Goal: Task Accomplishment & Management: Complete application form

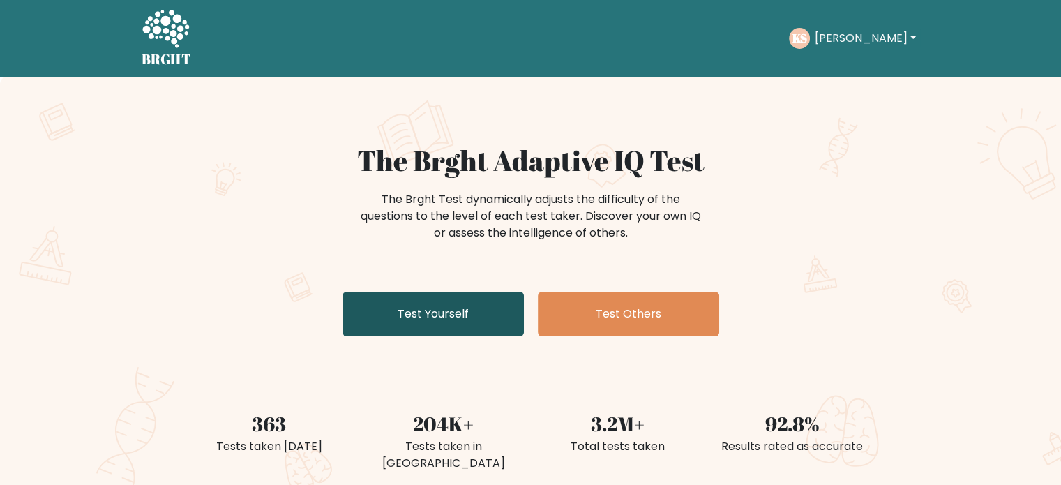
click at [436, 295] on link "Test Yourself" at bounding box center [432, 313] width 181 height 45
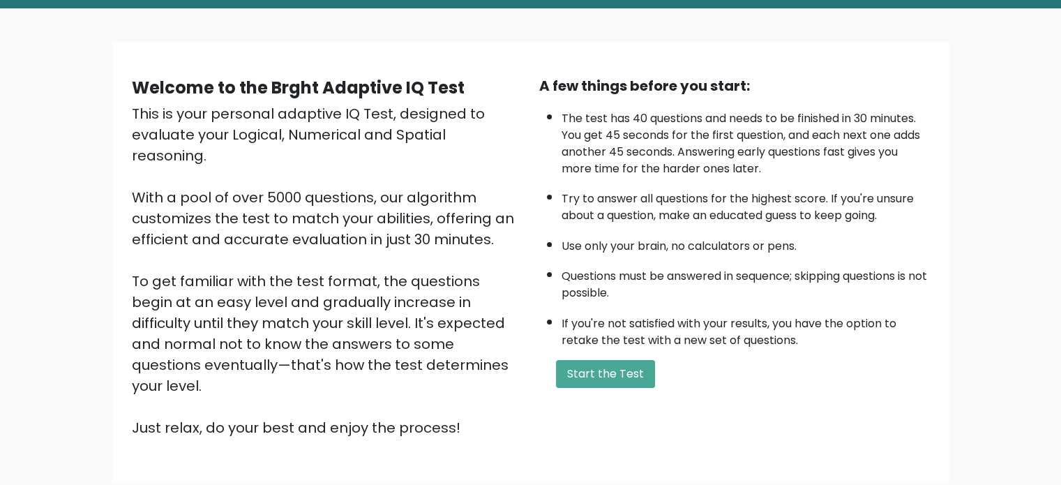
scroll to position [71, 0]
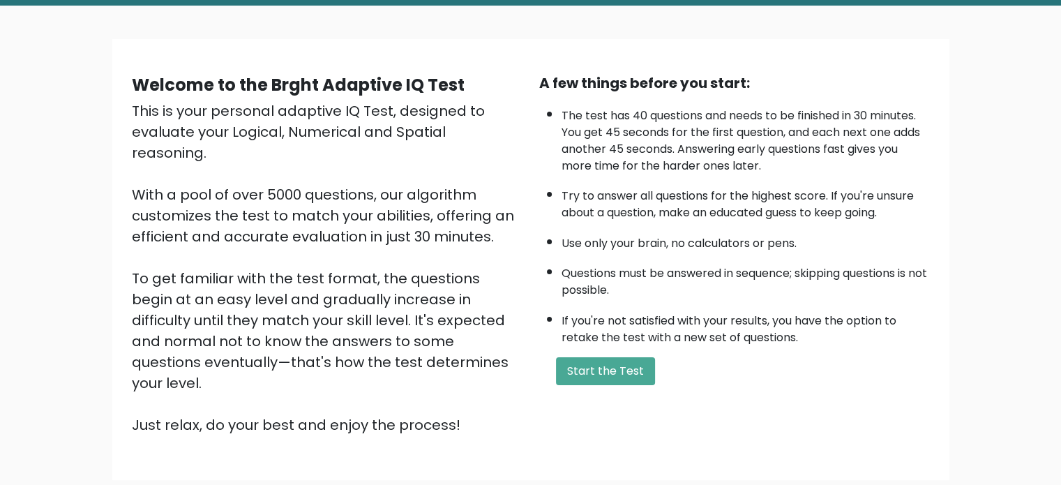
click at [600, 351] on div "A few things before you start: The test has 40 questions and needs to be finish…" at bounding box center [734, 254] width 407 height 363
click at [602, 357] on button "Start the Test" at bounding box center [605, 371] width 99 height 28
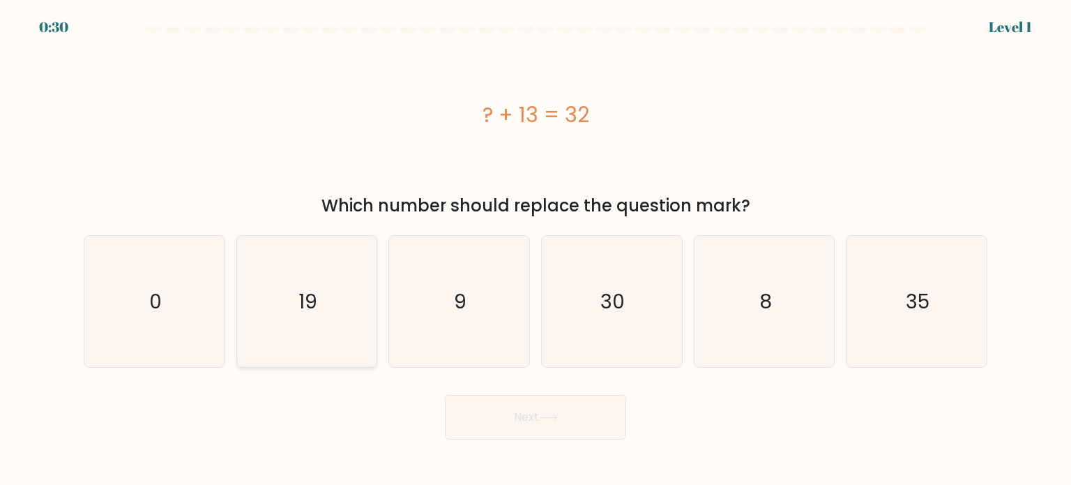
click at [290, 331] on icon "19" at bounding box center [306, 301] width 131 height 131
click at [535, 250] on input "b. 19" at bounding box center [535, 246] width 1 height 7
radio input "true"
click at [606, 409] on button "Next" at bounding box center [535, 417] width 181 height 45
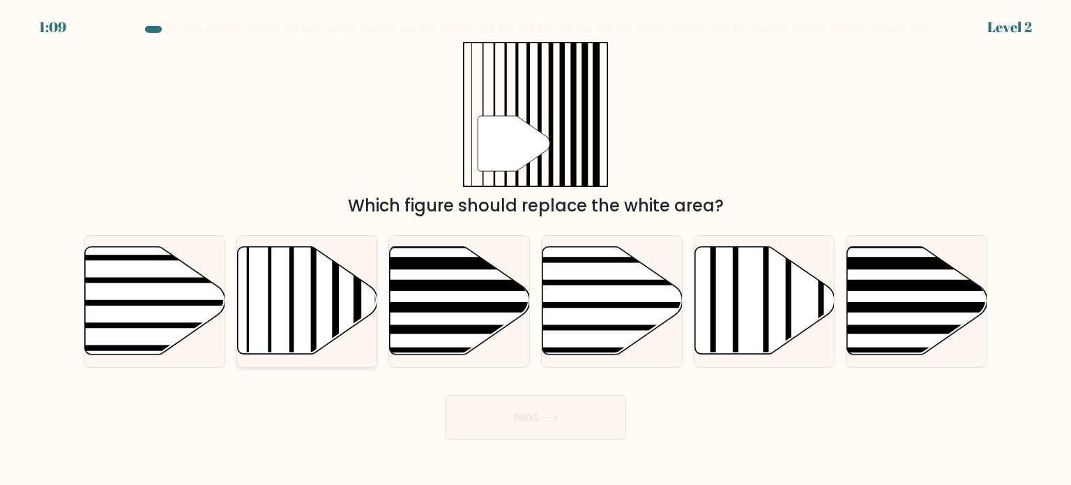
click at [322, 287] on icon at bounding box center [307, 300] width 140 height 107
click at [535, 250] on input "b." at bounding box center [535, 246] width 1 height 7
radio input "true"
click at [602, 434] on button "Next" at bounding box center [535, 417] width 181 height 45
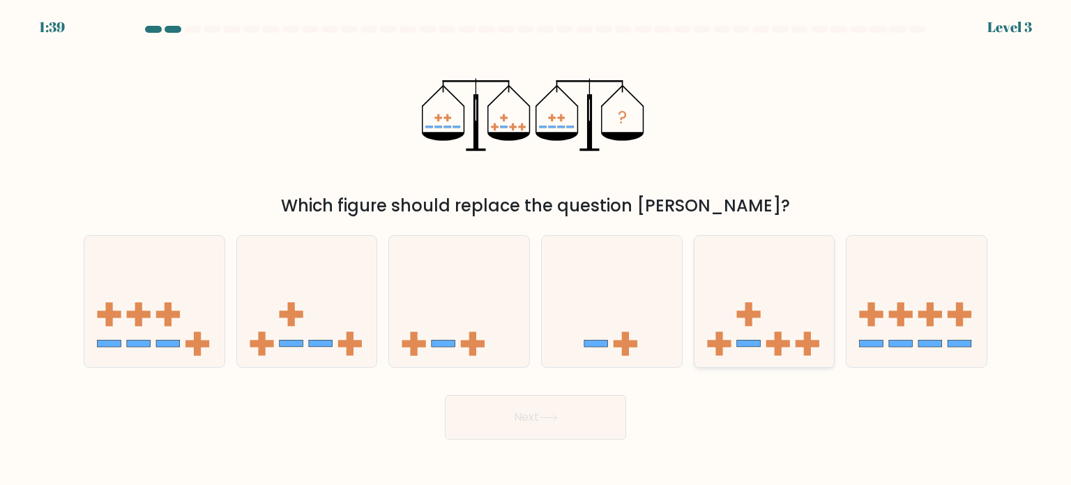
click at [745, 319] on rect at bounding box center [748, 314] width 7 height 24
click at [536, 250] on input "e." at bounding box center [535, 246] width 1 height 7
radio input "true"
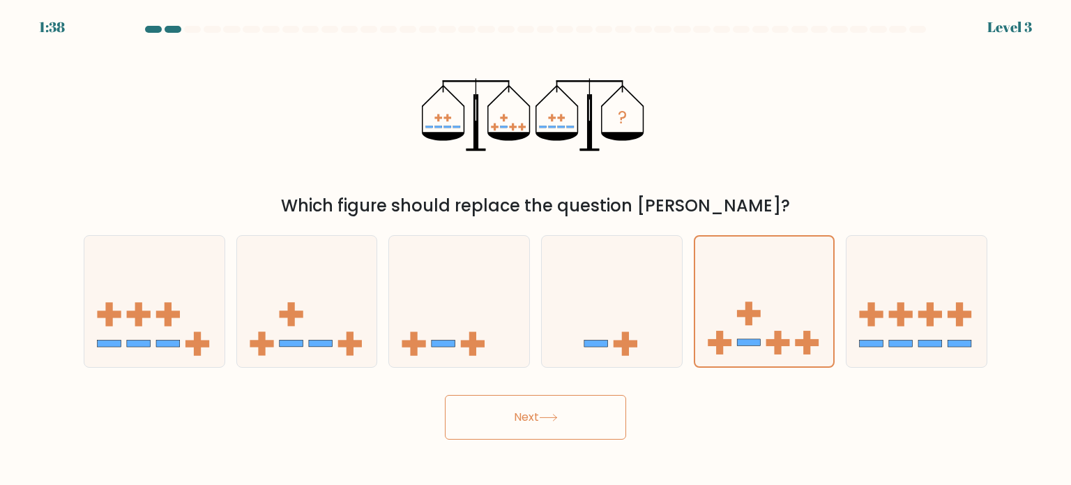
click at [556, 418] on icon at bounding box center [548, 417] width 17 height 6
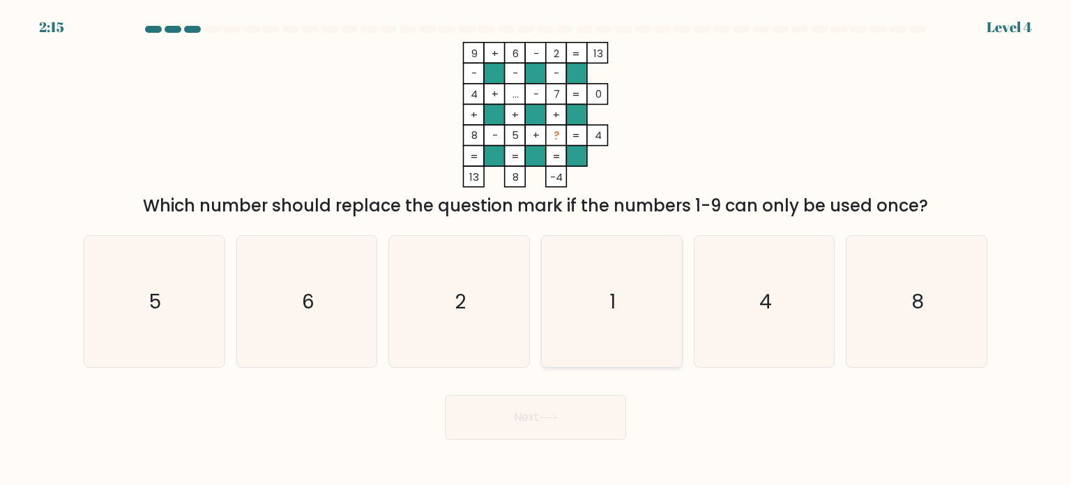
click at [585, 287] on icon "1" at bounding box center [611, 301] width 131 height 131
click at [536, 250] on input "d. 1" at bounding box center [535, 246] width 1 height 7
radio input "true"
click at [550, 420] on icon at bounding box center [548, 417] width 19 height 8
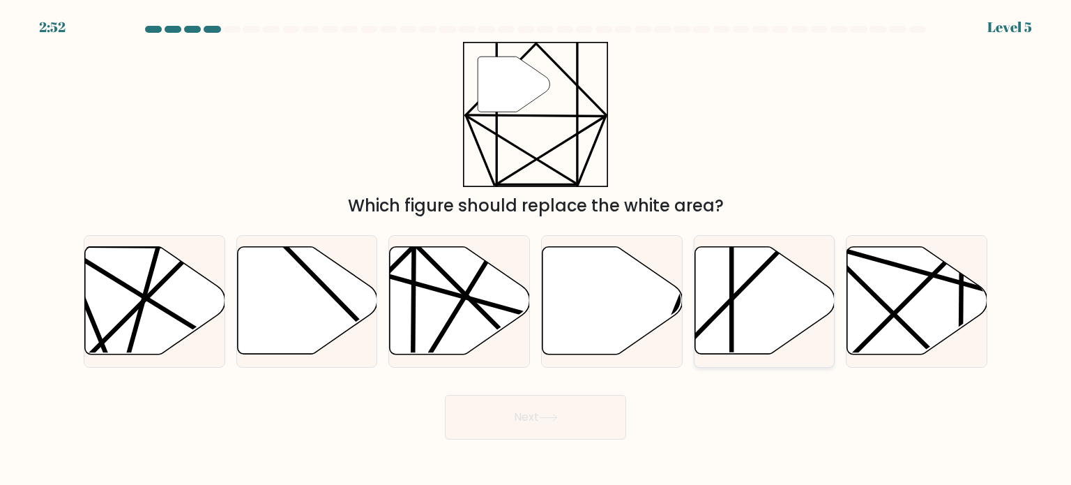
click at [715, 303] on icon at bounding box center [764, 300] width 140 height 107
click at [536, 250] on input "e." at bounding box center [535, 246] width 1 height 7
radio input "true"
click at [597, 402] on button "Next" at bounding box center [535, 417] width 181 height 45
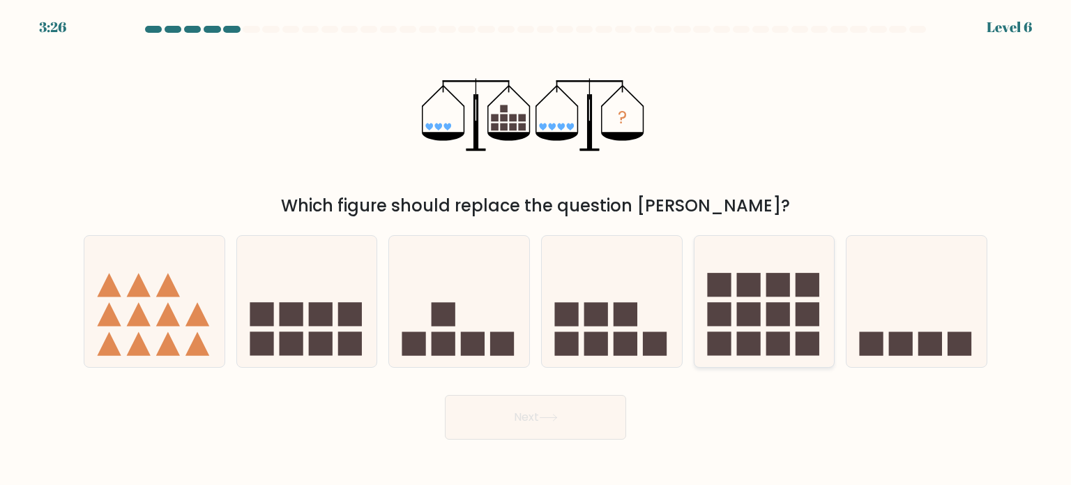
click at [777, 275] on rect at bounding box center [778, 285] width 24 height 24
click at [536, 250] on input "e." at bounding box center [535, 246] width 1 height 7
radio input "true"
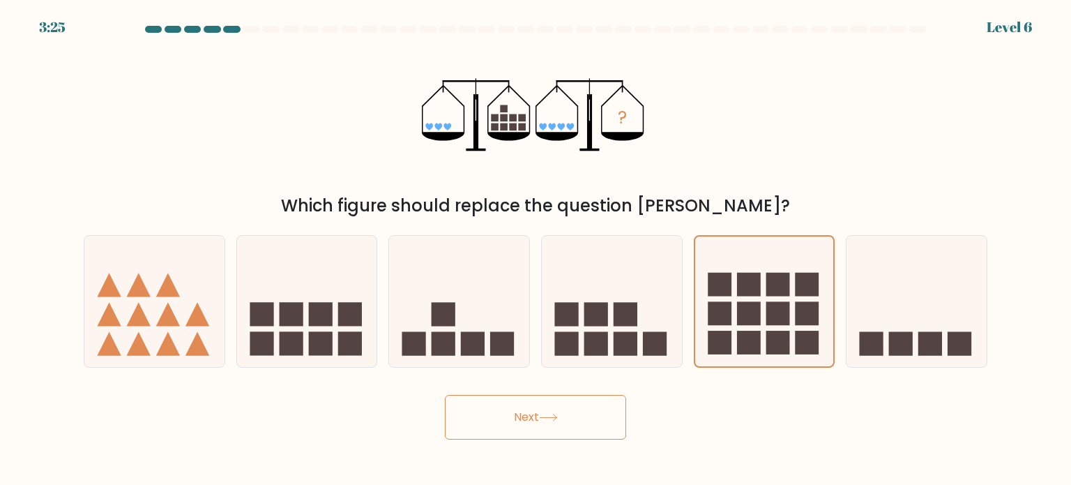
click at [522, 427] on button "Next" at bounding box center [535, 417] width 181 height 45
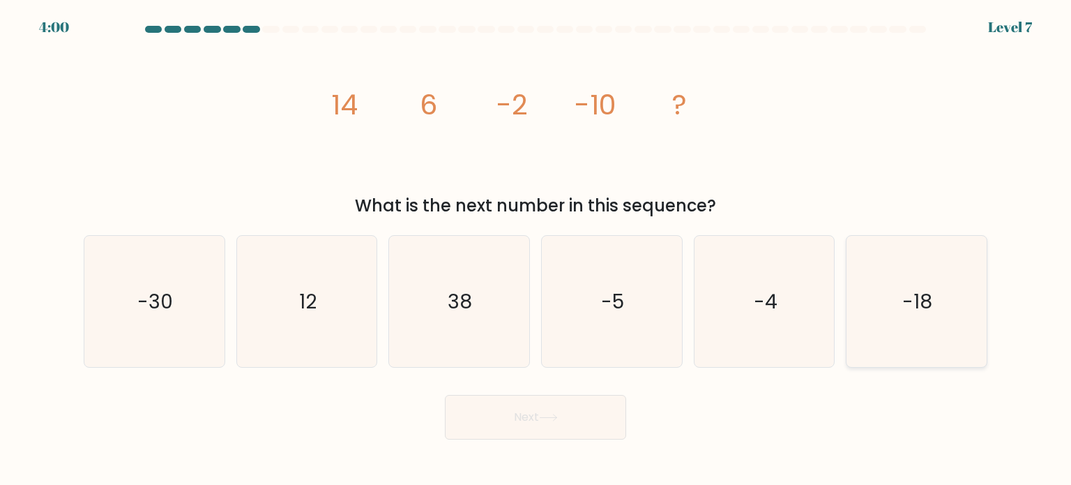
click at [962, 259] on icon "-18" at bounding box center [916, 301] width 131 height 131
click at [536, 250] on input "f. -18" at bounding box center [535, 246] width 1 height 7
radio input "true"
click at [529, 401] on button "Next" at bounding box center [535, 417] width 181 height 45
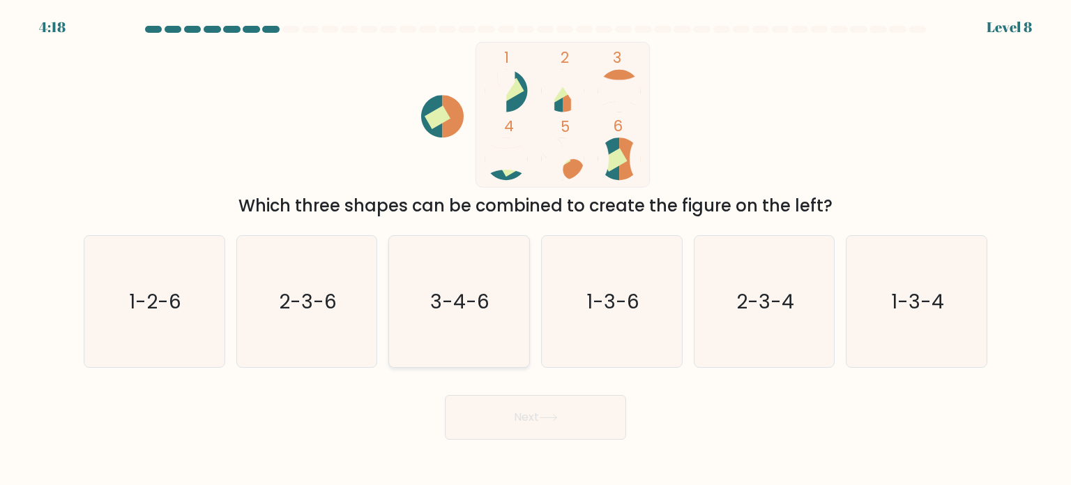
click at [494, 319] on icon "3-4-6" at bounding box center [458, 301] width 131 height 131
click at [535, 250] on input "c. 3-4-6" at bounding box center [535, 246] width 1 height 7
radio input "true"
click at [529, 401] on button "Next" at bounding box center [535, 417] width 181 height 45
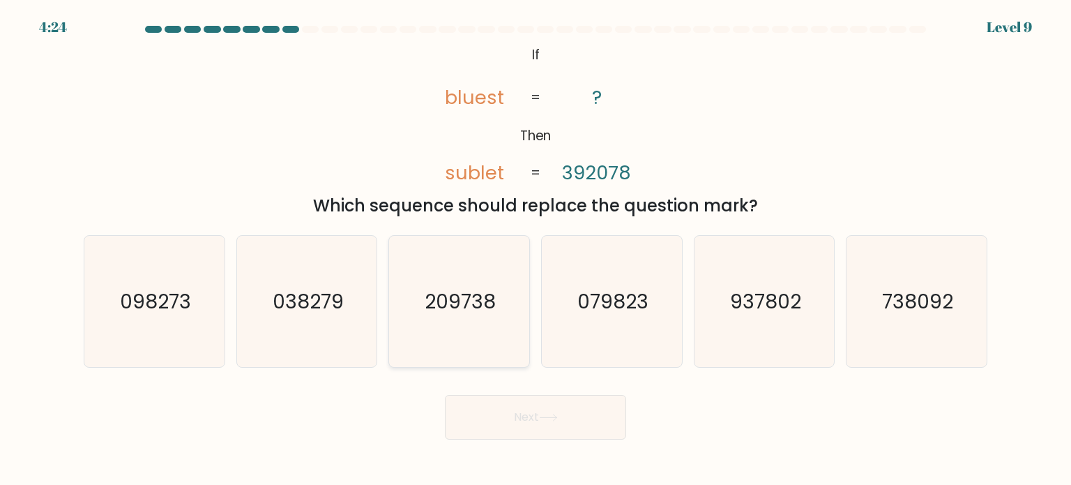
click at [406, 291] on icon "209738" at bounding box center [458, 301] width 131 height 131
click at [535, 250] on input "c. 209738" at bounding box center [535, 246] width 1 height 7
radio input "true"
click at [509, 436] on button "Next" at bounding box center [535, 417] width 181 height 45
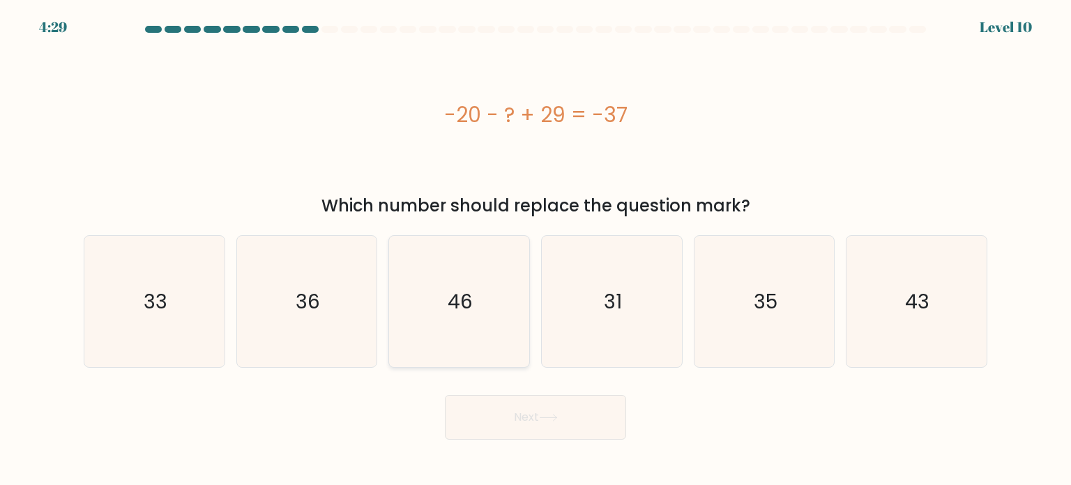
click at [475, 277] on icon "46" at bounding box center [458, 301] width 131 height 131
click at [535, 250] on input "c. 46" at bounding box center [535, 246] width 1 height 7
radio input "true"
click at [575, 418] on button "Next" at bounding box center [535, 417] width 181 height 45
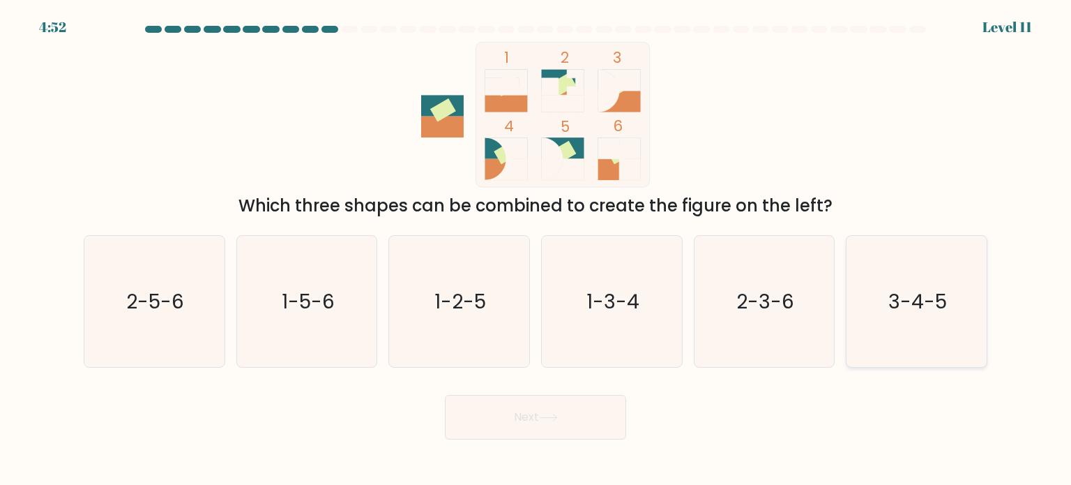
click at [912, 307] on text "3-4-5" at bounding box center [917, 301] width 59 height 28
click at [536, 250] on input "f. 3-4-5" at bounding box center [535, 246] width 1 height 7
radio input "true"
click at [574, 412] on button "Next" at bounding box center [535, 417] width 181 height 45
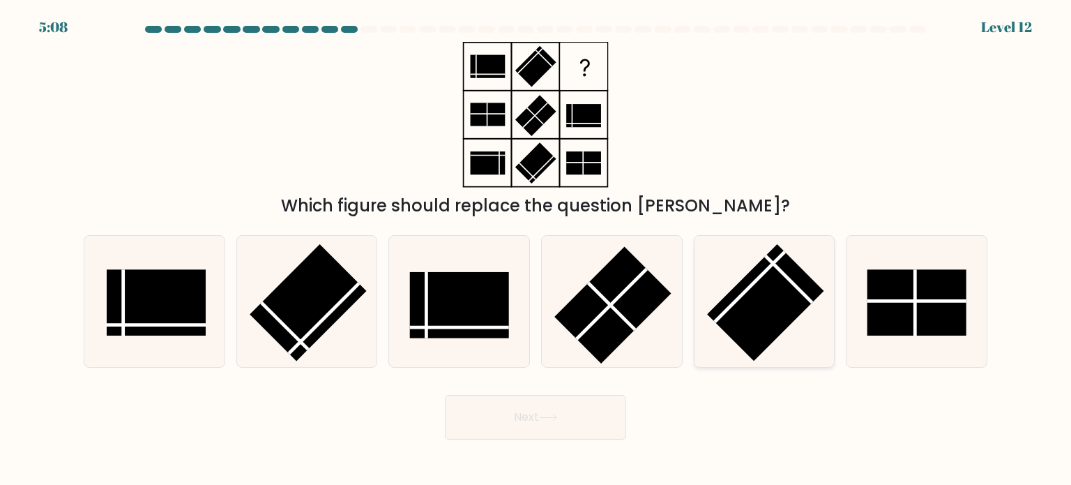
click at [759, 283] on rect at bounding box center [765, 302] width 117 height 117
click at [536, 250] on input "e." at bounding box center [535, 246] width 1 height 7
radio input "true"
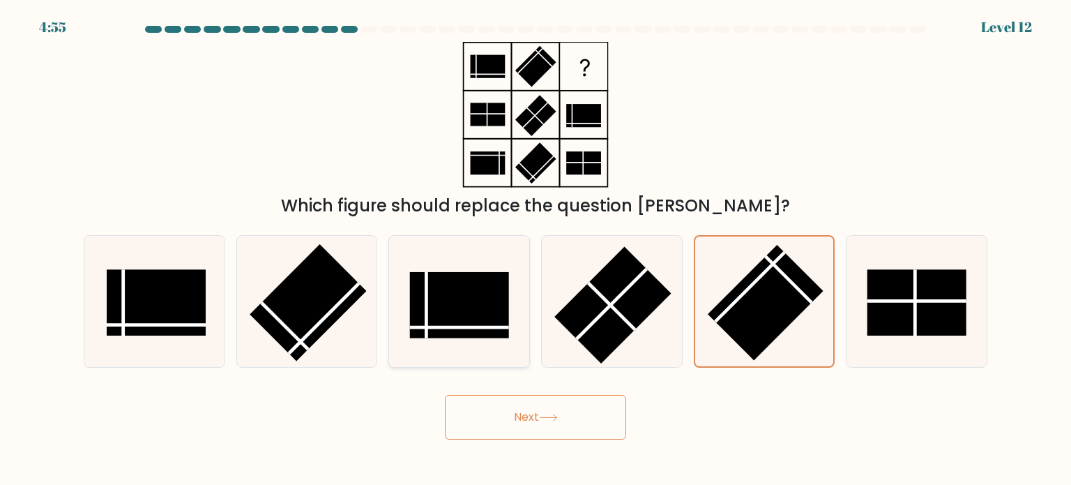
click at [448, 288] on rect at bounding box center [459, 305] width 99 height 66
click at [535, 250] on input "c." at bounding box center [535, 246] width 1 height 7
radio input "true"
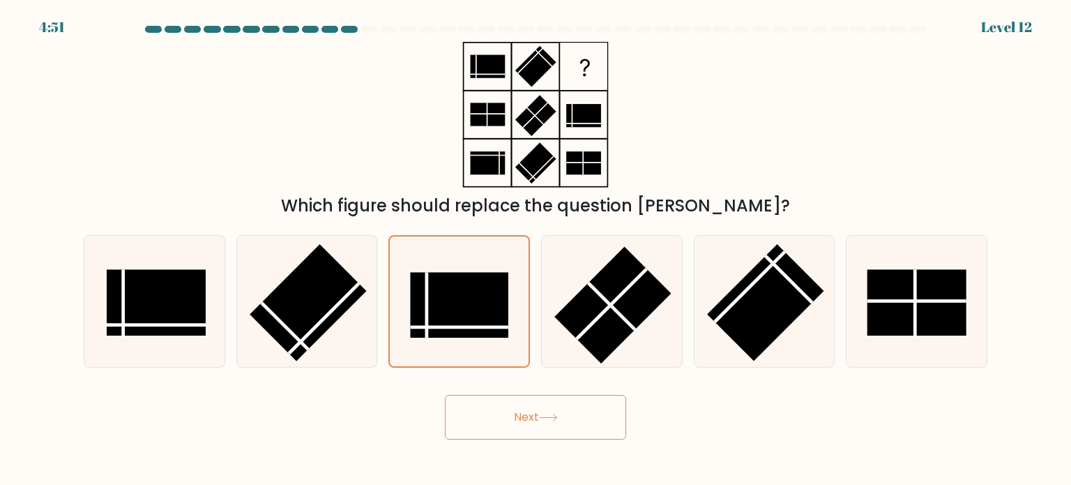
click at [506, 415] on button "Next" at bounding box center [535, 417] width 181 height 45
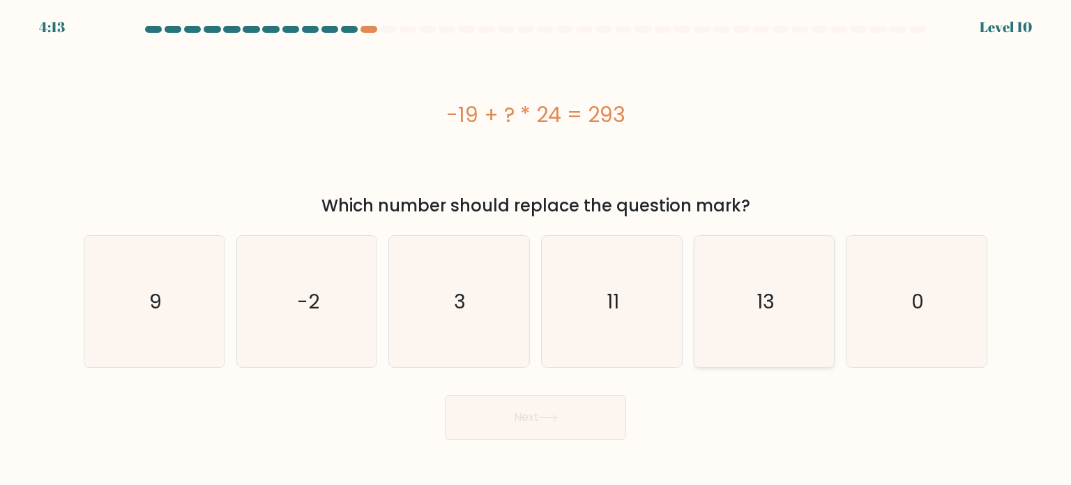
click at [750, 314] on icon "13" at bounding box center [764, 301] width 131 height 131
click at [536, 250] on input "e. 13" at bounding box center [535, 246] width 1 height 7
radio input "true"
click at [569, 414] on button "Next" at bounding box center [535, 417] width 181 height 45
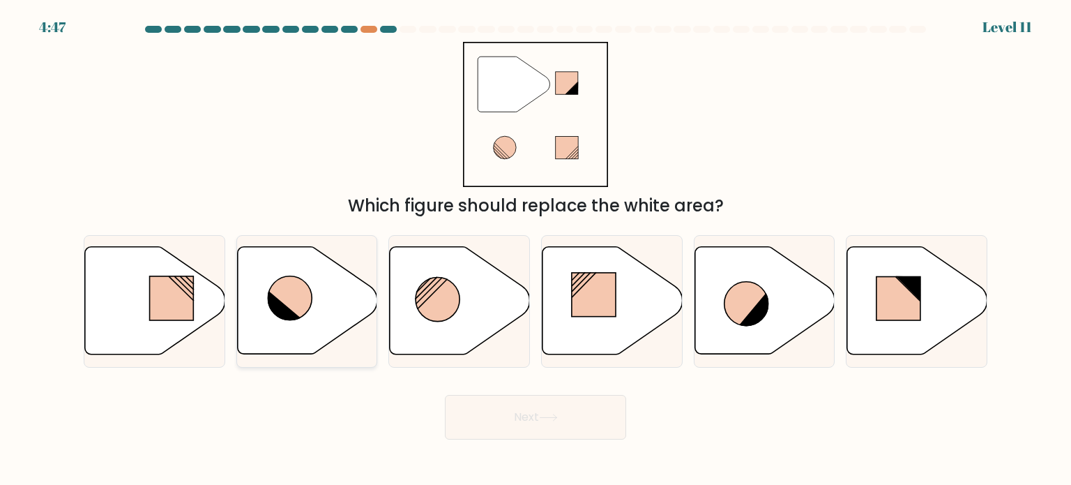
click at [304, 292] on icon at bounding box center [290, 298] width 44 height 44
click at [535, 250] on input "b." at bounding box center [535, 246] width 1 height 7
radio input "true"
click at [513, 413] on button "Next" at bounding box center [535, 417] width 181 height 45
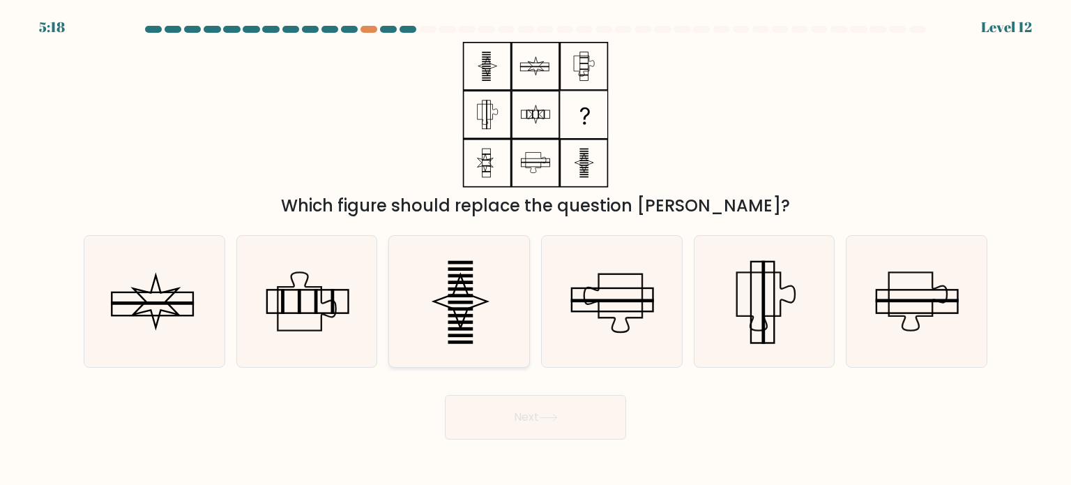
click at [455, 309] on rect at bounding box center [460, 308] width 25 height 3
click at [535, 250] on input "c." at bounding box center [535, 246] width 1 height 7
radio input "true"
click at [521, 429] on button "Next" at bounding box center [535, 417] width 181 height 45
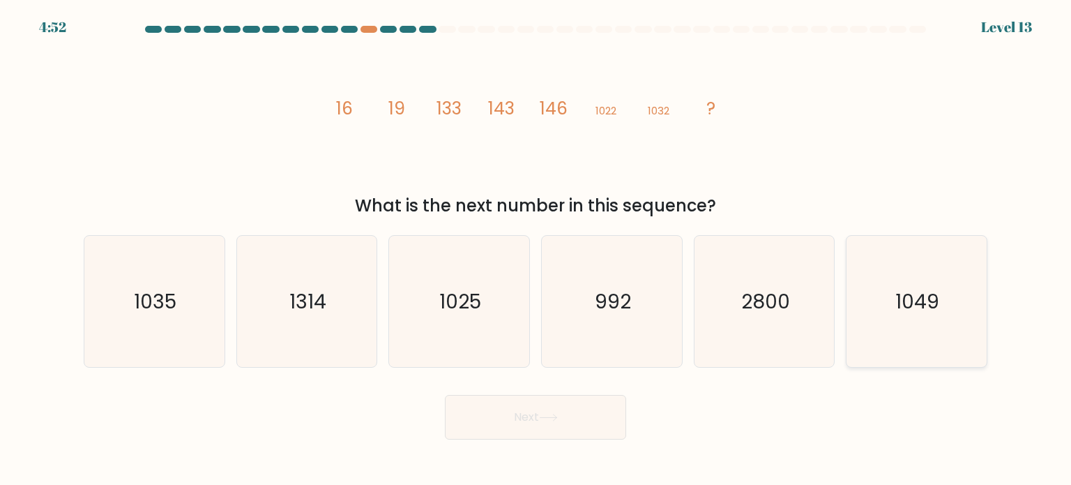
click at [945, 285] on icon "1049" at bounding box center [916, 301] width 131 height 131
click at [536, 250] on input "f. 1049" at bounding box center [535, 246] width 1 height 7
radio input "true"
click at [577, 422] on button "Next" at bounding box center [535, 417] width 181 height 45
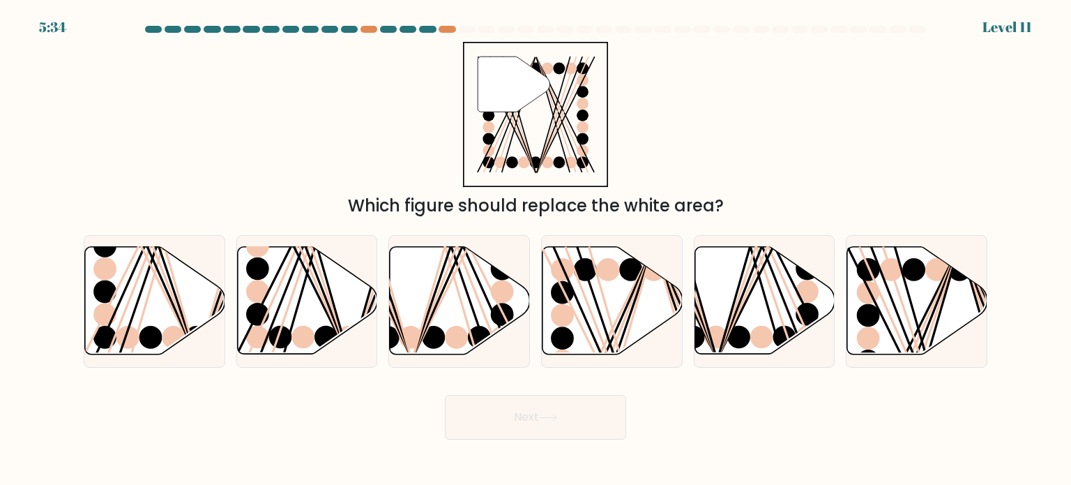
click at [644, 178] on div "" Which figure should replace the white area?" at bounding box center [535, 130] width 920 height 176
click at [577, 258] on icon at bounding box center [612, 300] width 140 height 107
click at [536, 250] on input "d." at bounding box center [535, 246] width 1 height 7
radio input "true"
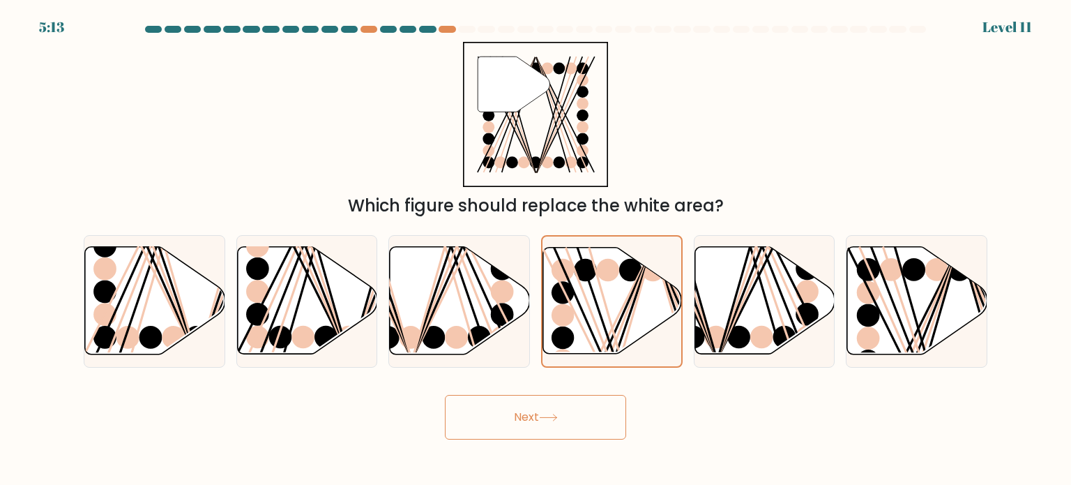
click at [564, 412] on button "Next" at bounding box center [535, 417] width 181 height 45
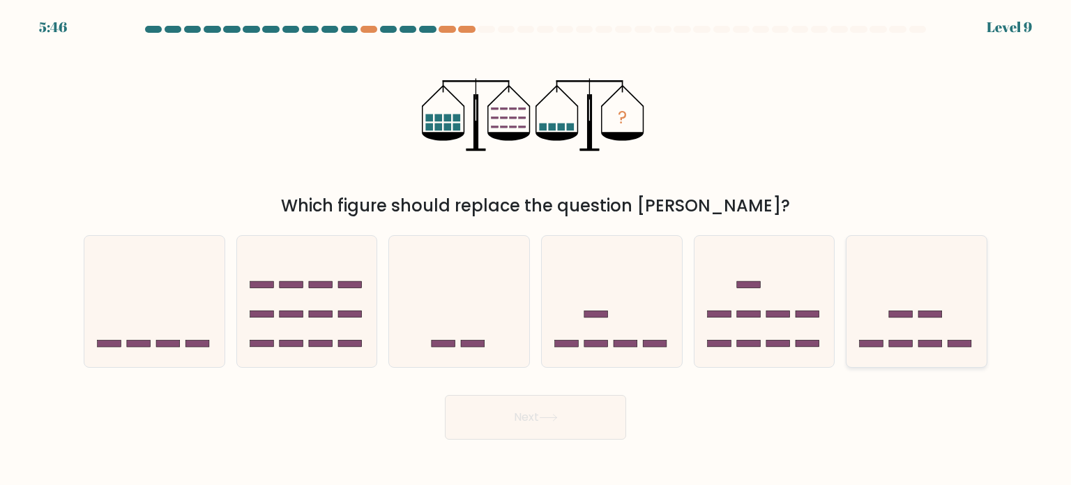
click at [962, 334] on icon at bounding box center [916, 301] width 140 height 116
click at [536, 250] on input "f." at bounding box center [535, 246] width 1 height 7
radio input "true"
click at [538, 402] on button "Next" at bounding box center [535, 417] width 181 height 45
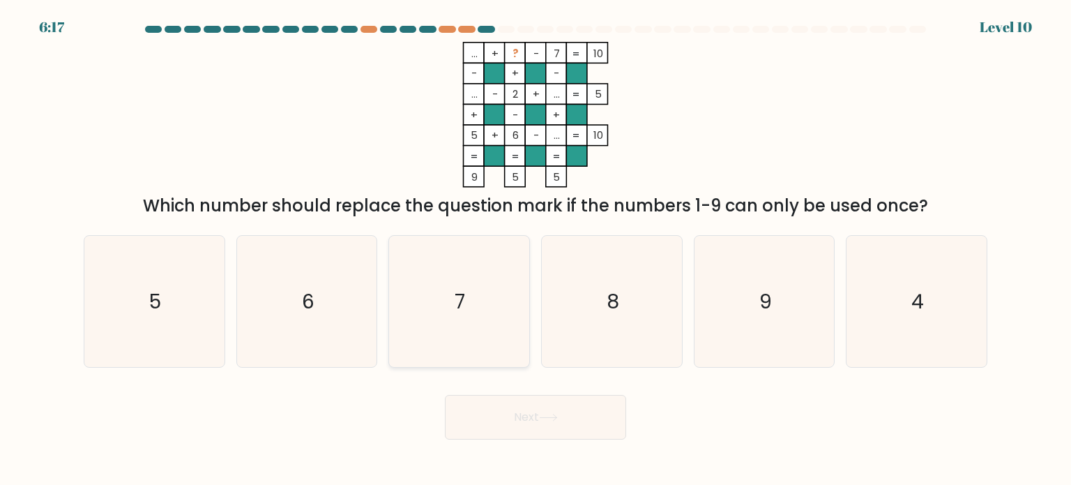
click at [457, 284] on icon "7" at bounding box center [458, 301] width 131 height 131
click at [535, 250] on input "c. 7" at bounding box center [535, 246] width 1 height 7
radio input "true"
click at [557, 424] on button "Next" at bounding box center [535, 417] width 181 height 45
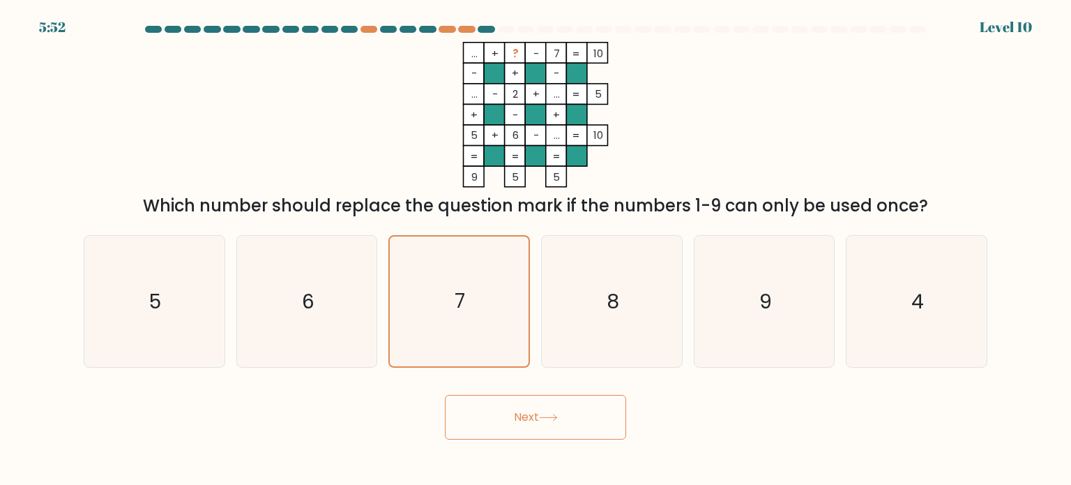
click at [562, 418] on button "Next" at bounding box center [535, 417] width 181 height 45
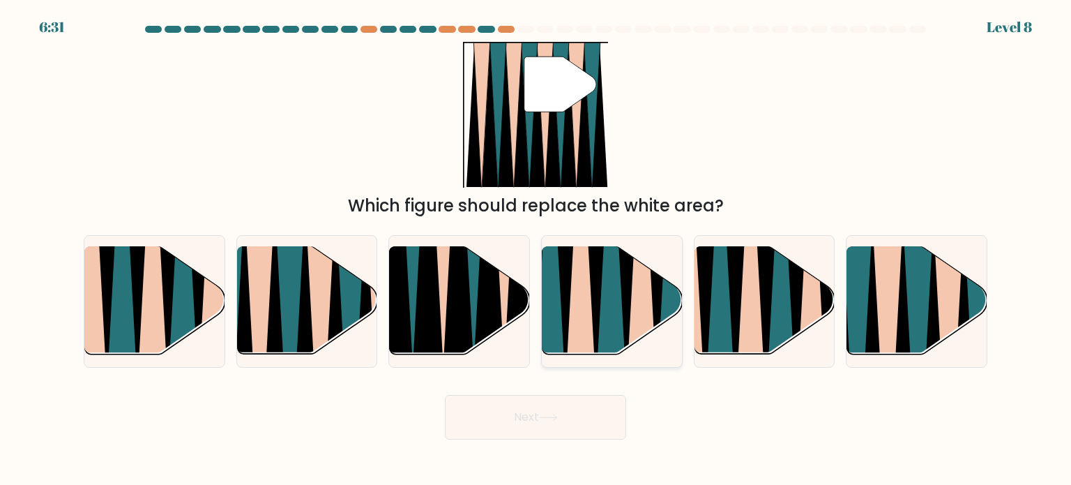
click at [572, 331] on icon at bounding box center [580, 247] width 31 height 280
click at [536, 250] on input "d." at bounding box center [535, 246] width 1 height 7
radio input "true"
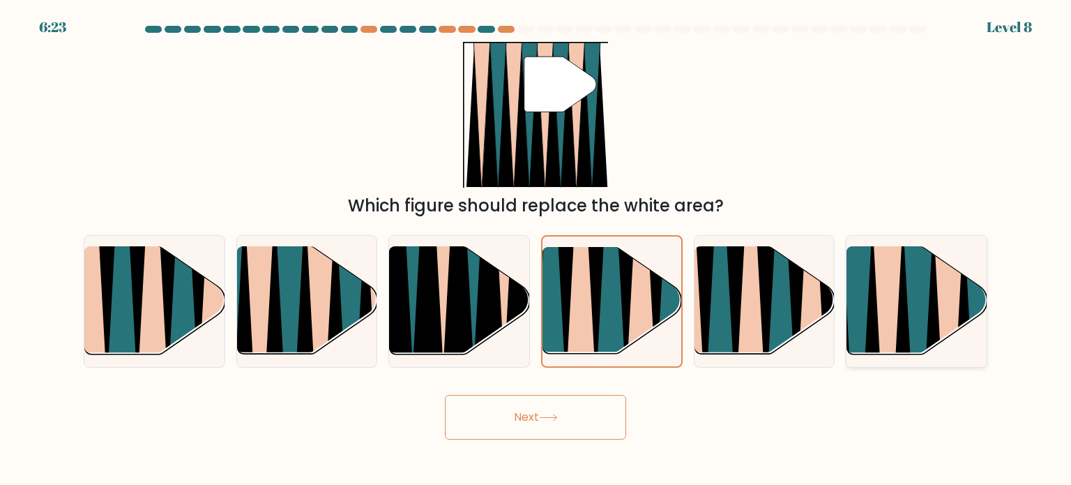
click at [865, 321] on icon at bounding box center [857, 360] width 31 height 280
click at [536, 250] on input "f." at bounding box center [535, 246] width 1 height 7
radio input "true"
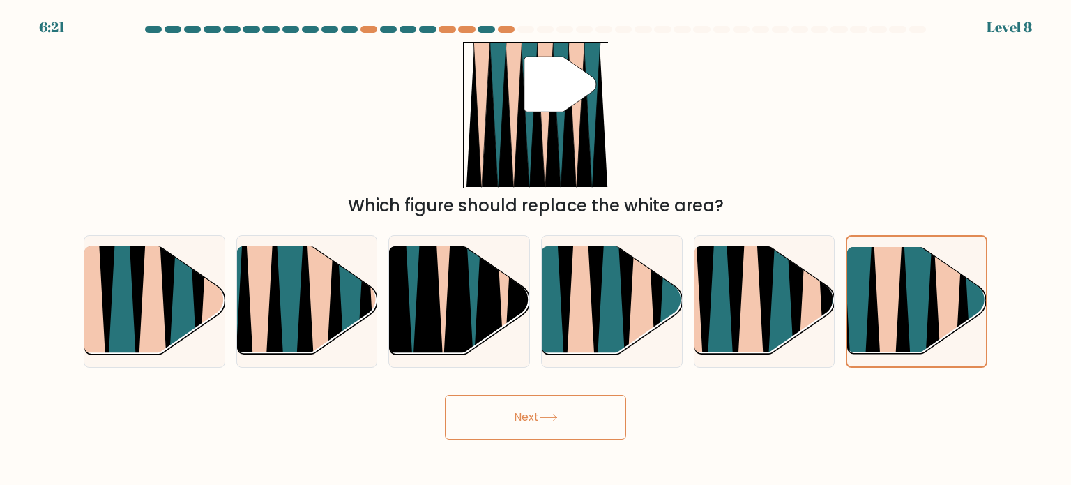
click at [544, 412] on button "Next" at bounding box center [535, 417] width 181 height 45
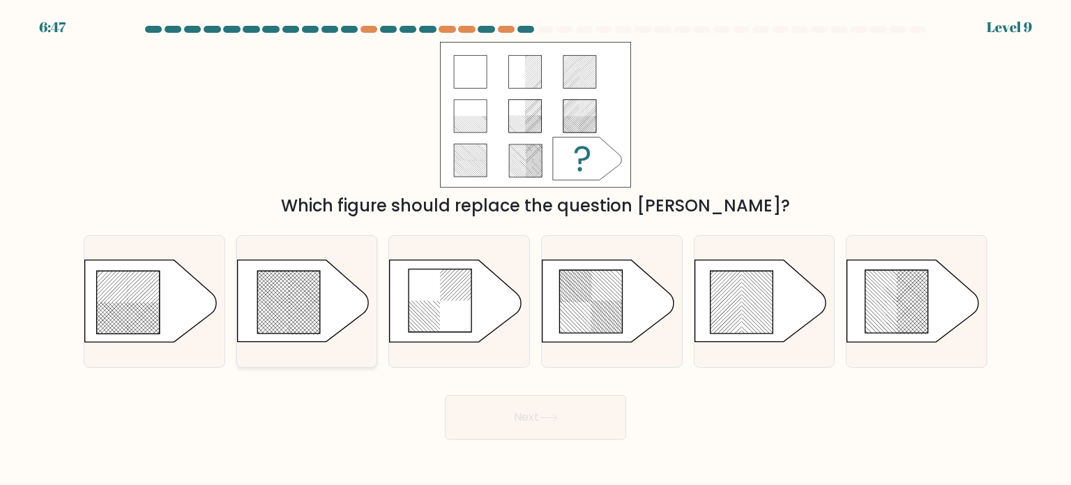
click at [292, 294] on rect at bounding box center [316, 317] width 552 height 537
click at [535, 250] on input "b." at bounding box center [535, 246] width 1 height 7
radio input "true"
click at [490, 427] on button "Next" at bounding box center [535, 417] width 181 height 45
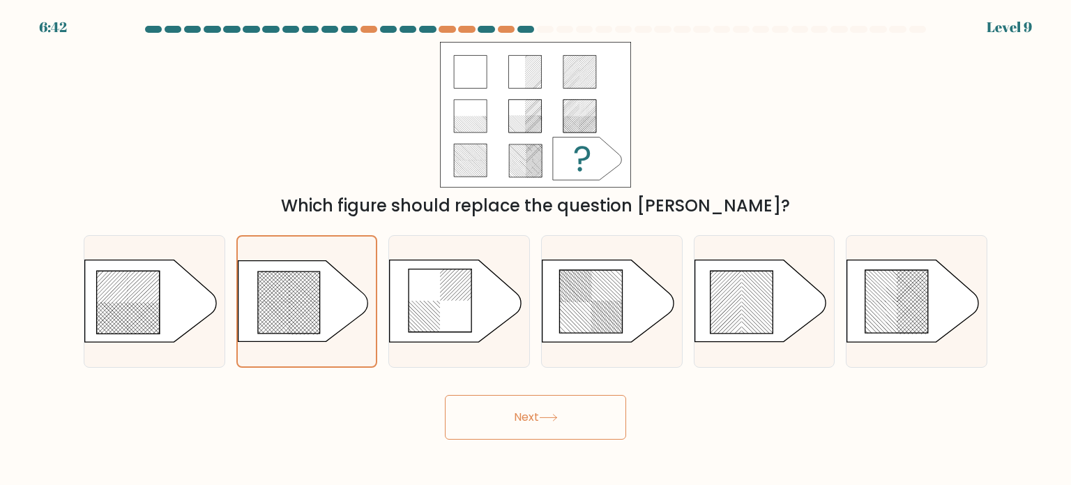
click at [565, 418] on button "Next" at bounding box center [535, 417] width 181 height 45
click at [738, 393] on div "Next" at bounding box center [535, 411] width 920 height 55
click at [352, 344] on div at bounding box center [307, 301] width 142 height 132
click at [535, 250] on input "b." at bounding box center [535, 246] width 1 height 7
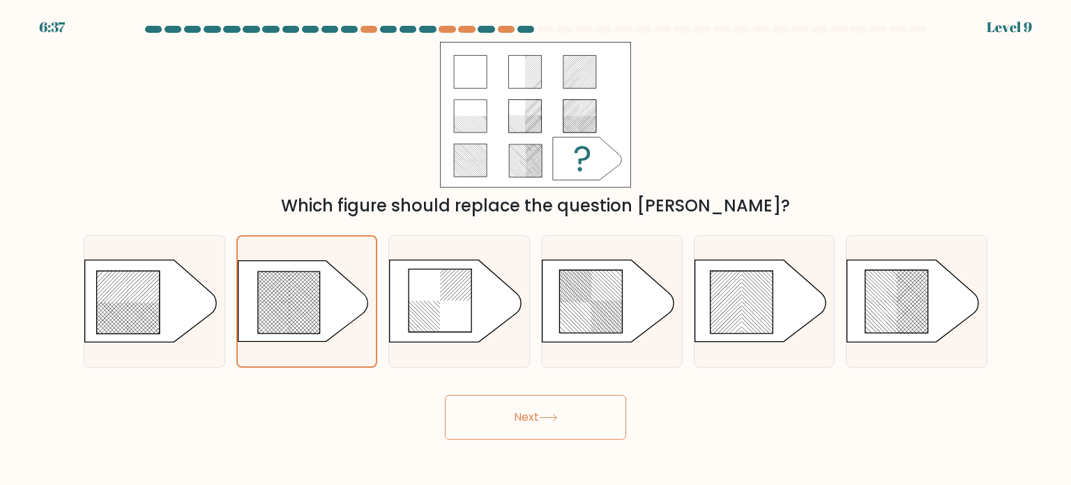
click at [555, 418] on icon at bounding box center [548, 417] width 19 height 8
click at [426, 413] on div "Next" at bounding box center [535, 411] width 920 height 55
click at [503, 425] on button "Next" at bounding box center [535, 417] width 181 height 45
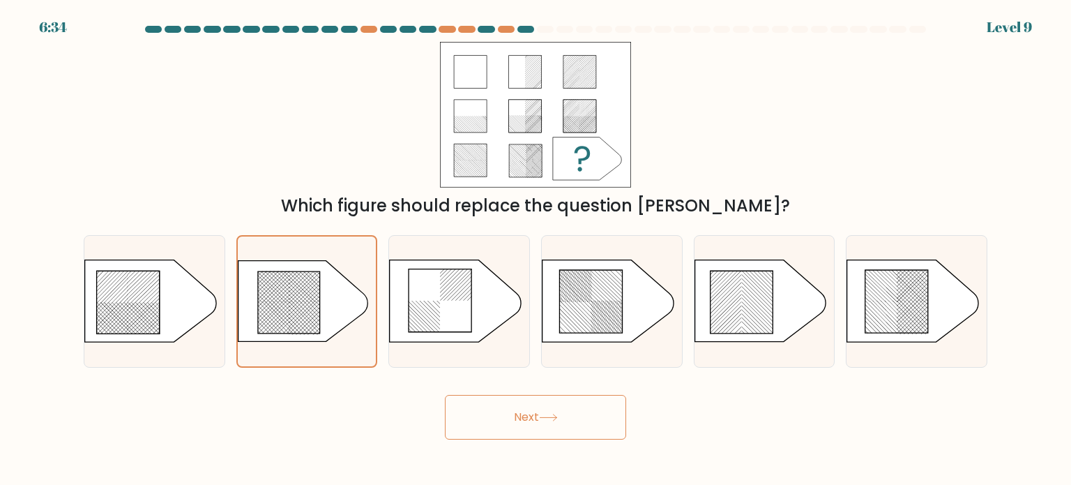
click at [724, 405] on div "Next" at bounding box center [535, 411] width 920 height 55
click at [155, 287] on icon at bounding box center [128, 302] width 63 height 63
click at [535, 250] on input "a." at bounding box center [535, 246] width 1 height 7
radio input "true"
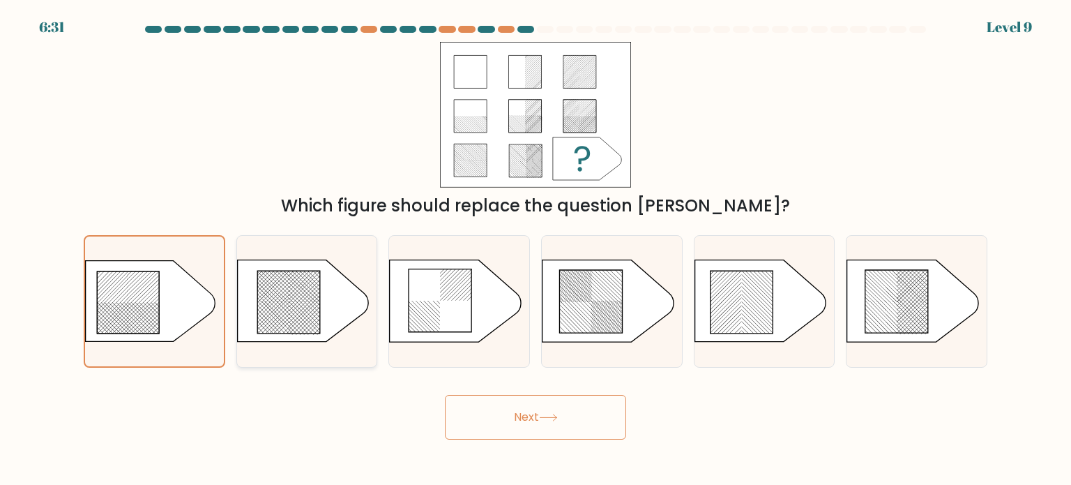
click at [278, 268] on rect at bounding box center [321, 311] width 552 height 537
click at [535, 250] on input "b." at bounding box center [535, 246] width 1 height 7
radio input "true"
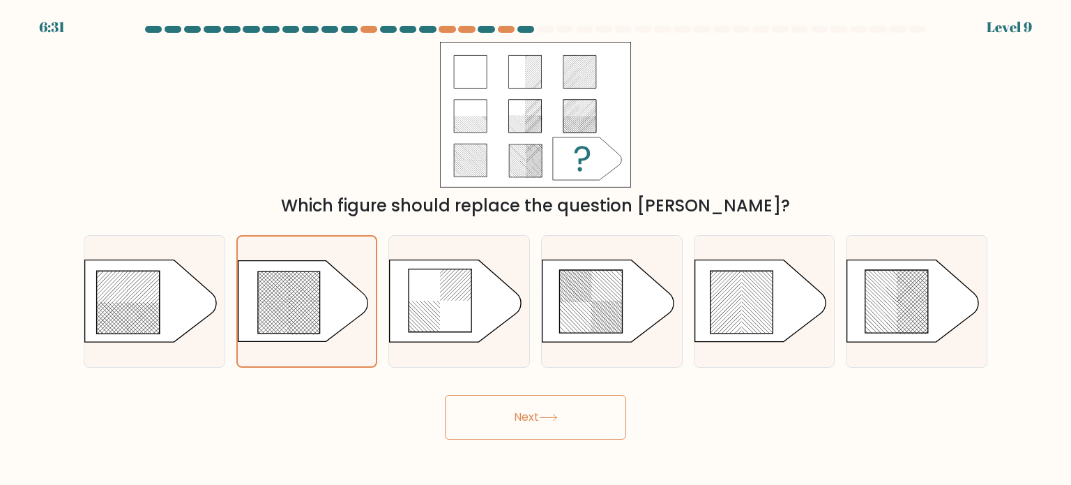
click at [538, 413] on button "Next" at bounding box center [535, 417] width 181 height 45
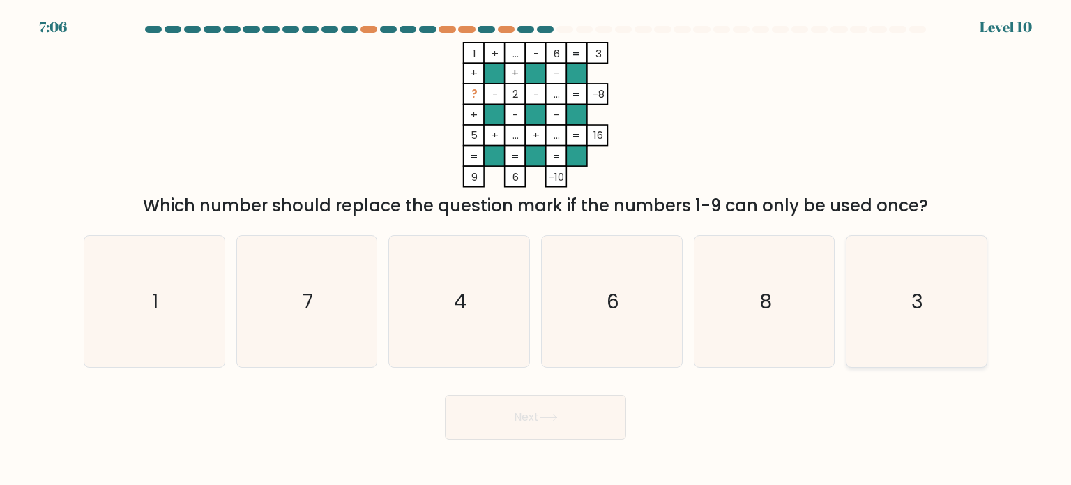
click at [881, 326] on icon "3" at bounding box center [916, 301] width 131 height 131
click at [536, 250] on input "f. 3" at bounding box center [535, 246] width 1 height 7
radio input "true"
click at [587, 418] on button "Next" at bounding box center [535, 417] width 181 height 45
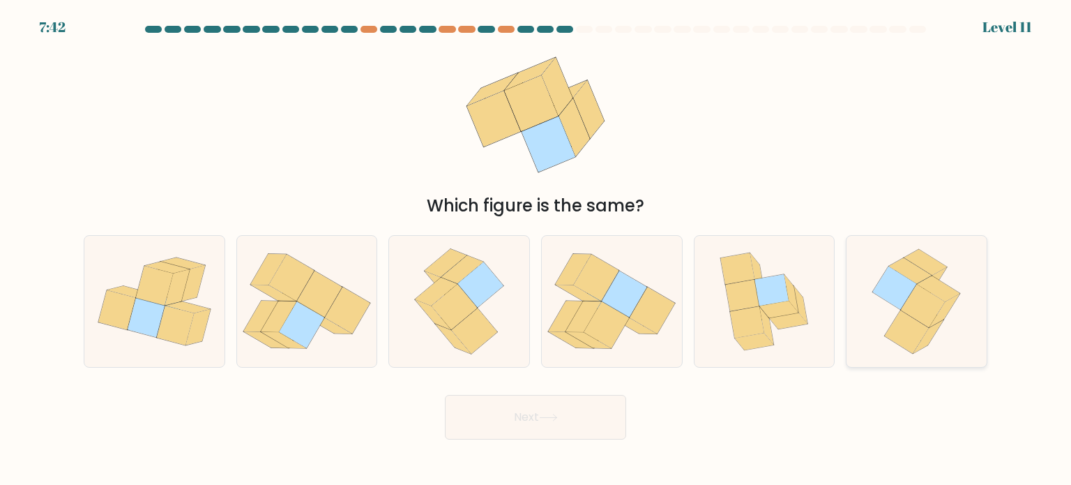
click at [857, 348] on div at bounding box center [917, 301] width 142 height 132
click at [536, 250] on input "f." at bounding box center [535, 246] width 1 height 7
radio input "true"
click at [501, 301] on icon at bounding box center [460, 301] width 106 height 131
click at [535, 250] on input "c." at bounding box center [535, 246] width 1 height 7
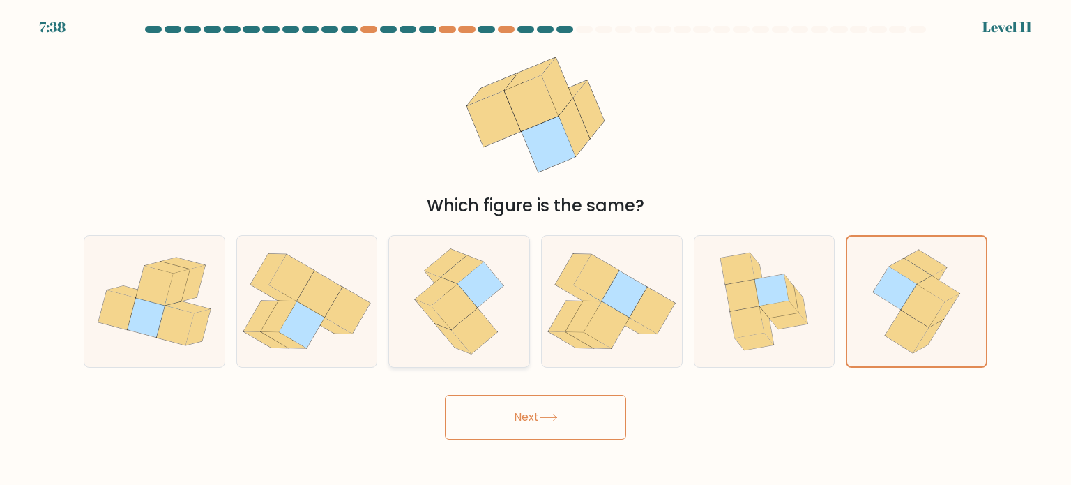
radio input "true"
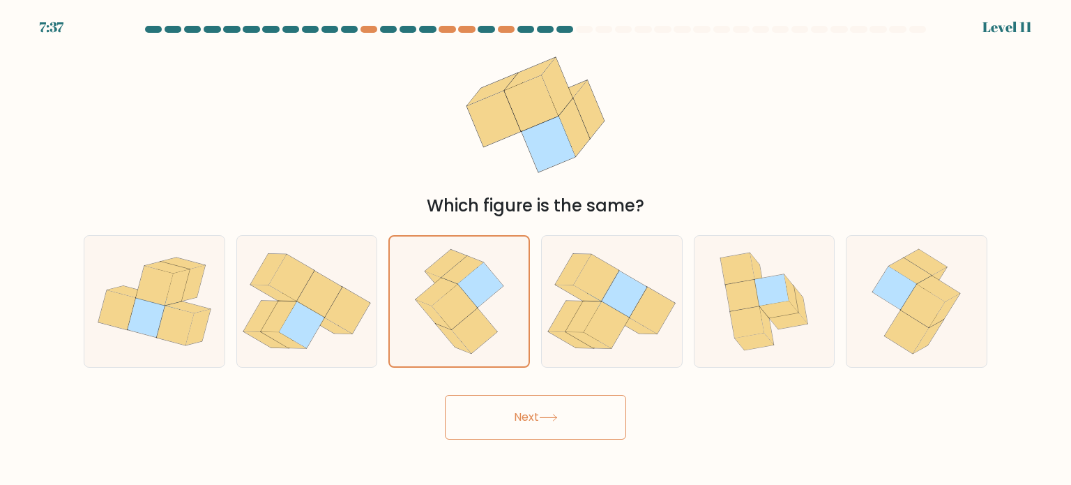
click at [550, 432] on button "Next" at bounding box center [535, 417] width 181 height 45
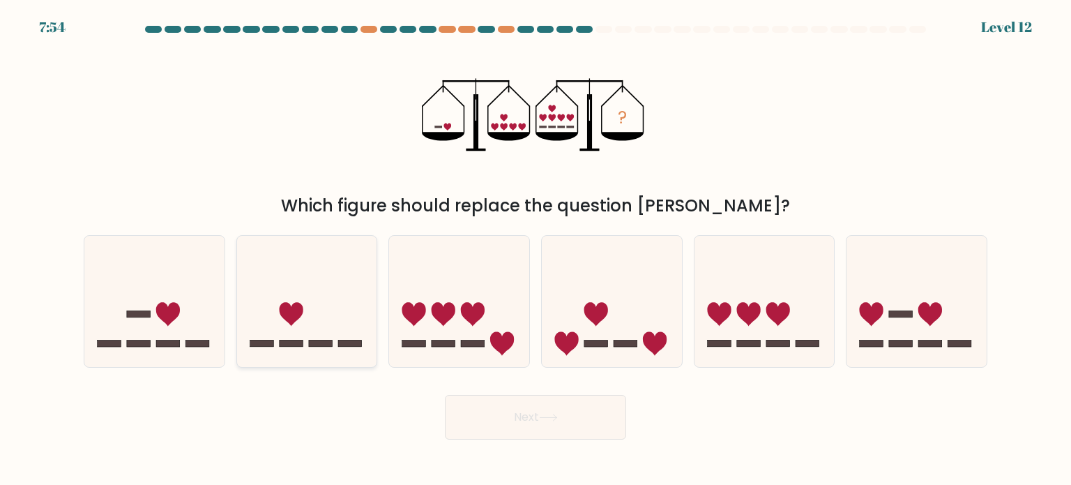
click at [324, 320] on icon at bounding box center [307, 301] width 140 height 116
click at [535, 250] on input "b." at bounding box center [535, 246] width 1 height 7
radio input "true"
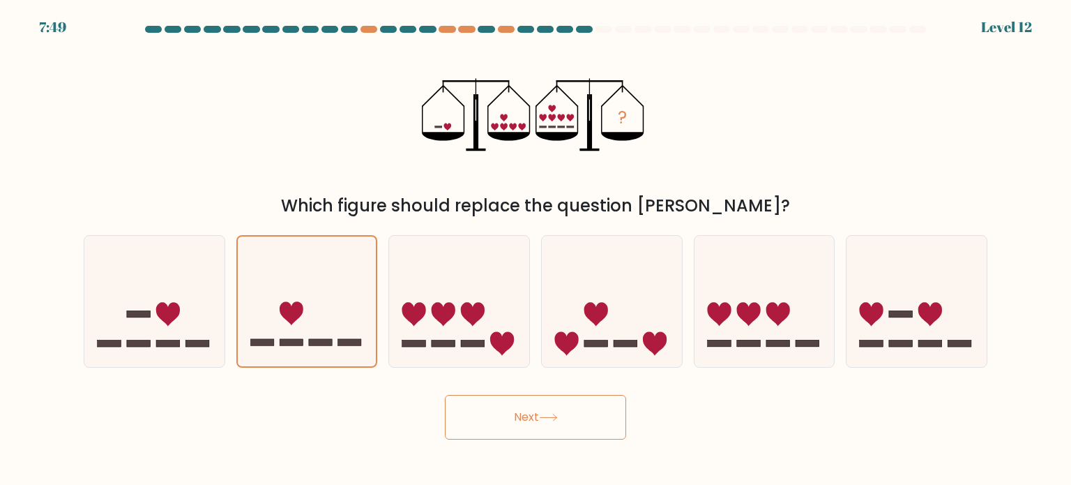
click at [485, 395] on button "Next" at bounding box center [535, 417] width 181 height 45
click at [494, 411] on button "Next" at bounding box center [535, 417] width 181 height 45
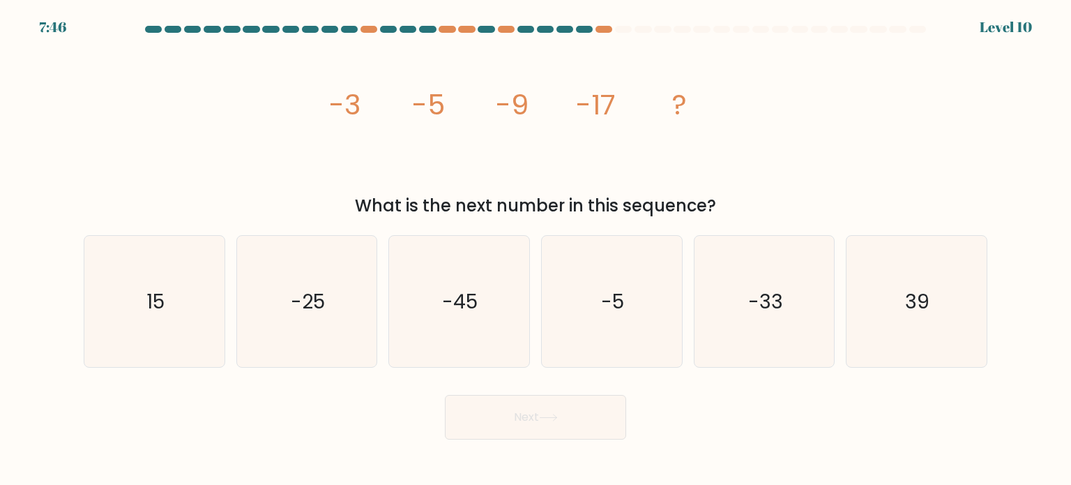
click at [494, 411] on button "Next" at bounding box center [535, 417] width 181 height 45
click at [754, 162] on div "image/svg+xml -3 -5 -9 -17 ? What is the next number in this sequence?" at bounding box center [535, 130] width 920 height 176
click at [787, 171] on div "image/svg+xml -3 -5 -9 -17 ? What is the next number in this sequence?" at bounding box center [535, 130] width 920 height 176
click at [303, 351] on icon "-25" at bounding box center [306, 301] width 131 height 131
click at [535, 250] on input "b. -25" at bounding box center [535, 246] width 1 height 7
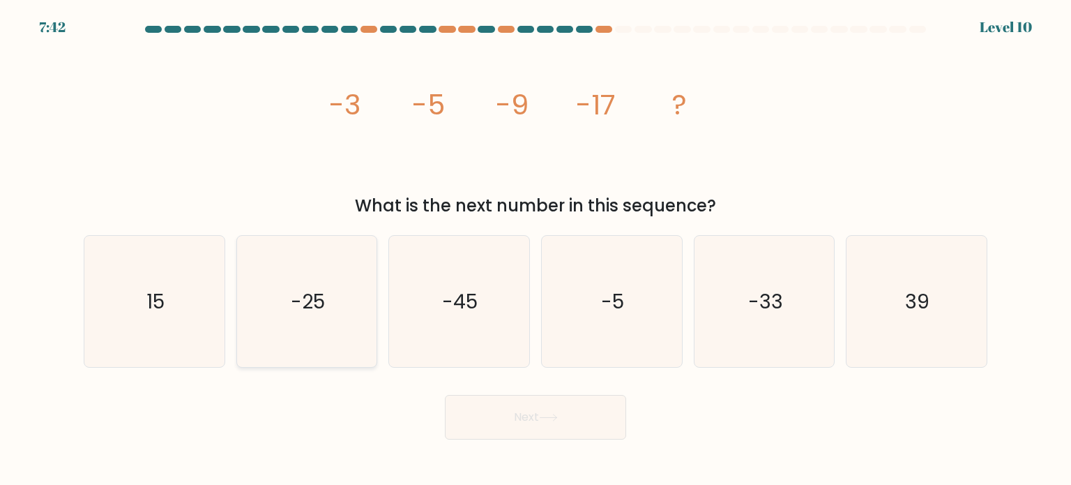
radio input "true"
click at [520, 416] on button "Next" at bounding box center [535, 417] width 181 height 45
click at [734, 431] on div "Next" at bounding box center [535, 411] width 920 height 55
click at [483, 439] on button "Next" at bounding box center [535, 417] width 181 height 45
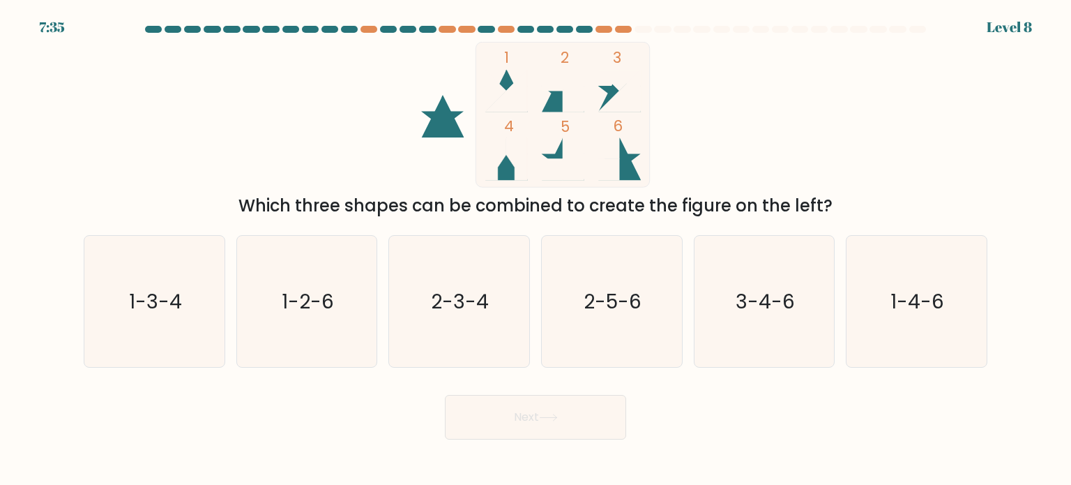
click at [699, 446] on body "7:35 Level 8" at bounding box center [535, 242] width 1071 height 485
click at [623, 286] on icon "2-5-6" at bounding box center [611, 301] width 131 height 131
click at [536, 250] on input "d. 2-5-6" at bounding box center [535, 246] width 1 height 7
radio input "true"
click at [524, 423] on button "Next" at bounding box center [535, 417] width 181 height 45
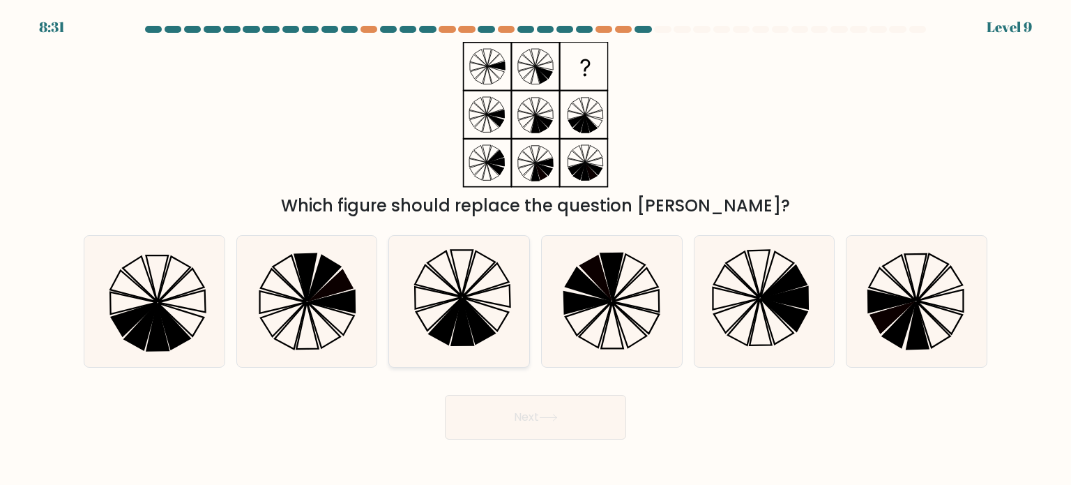
click at [488, 301] on icon at bounding box center [458, 301] width 131 height 131
click at [535, 250] on input "c." at bounding box center [535, 246] width 1 height 7
radio input "true"
click at [568, 413] on button "Next" at bounding box center [535, 417] width 181 height 45
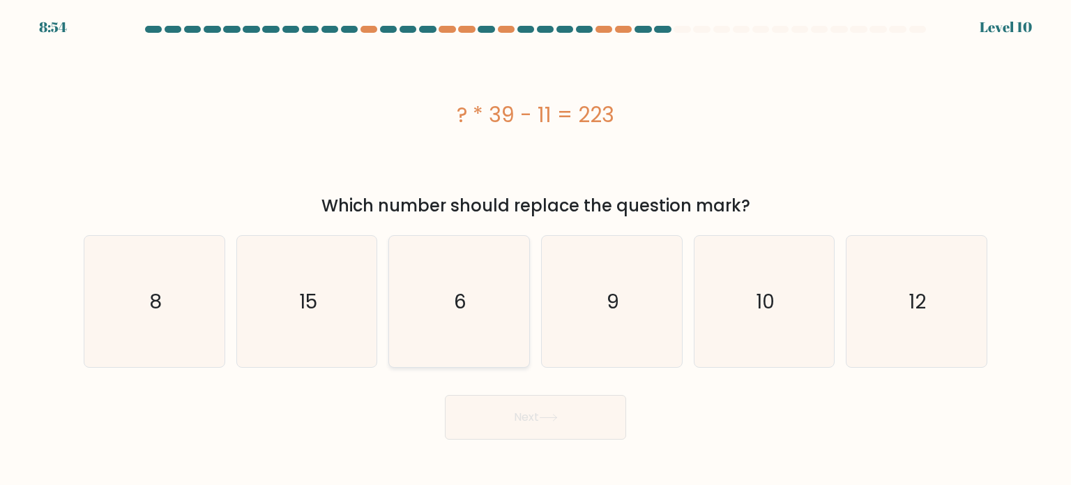
click at [410, 276] on icon "6" at bounding box center [458, 301] width 131 height 131
click at [535, 250] on input "c. 6" at bounding box center [535, 246] width 1 height 7
radio input "true"
click at [529, 418] on button "Next" at bounding box center [535, 417] width 181 height 45
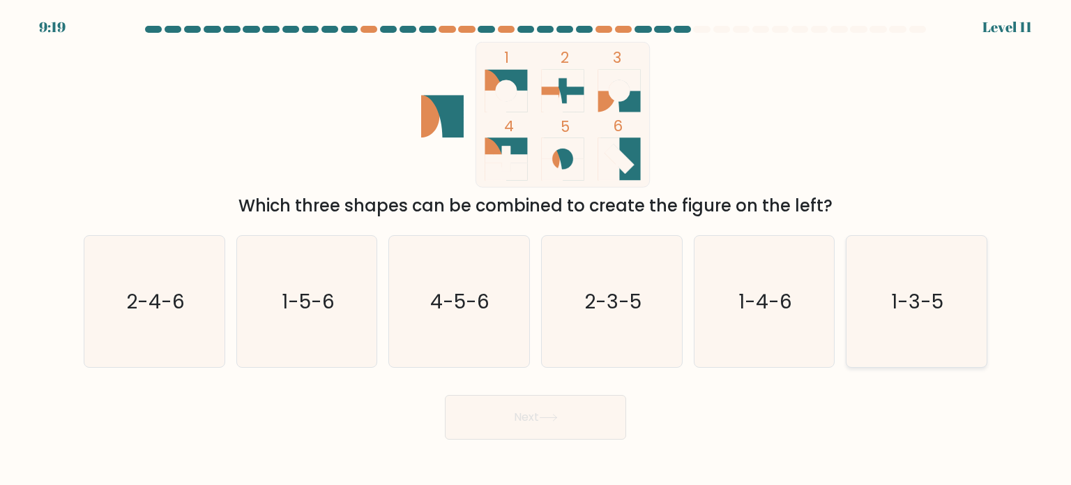
click at [892, 326] on icon "1-3-5" at bounding box center [916, 301] width 131 height 131
click at [536, 250] on input "f. 1-3-5" at bounding box center [535, 246] width 1 height 7
radio input "true"
click at [558, 407] on button "Next" at bounding box center [535, 417] width 181 height 45
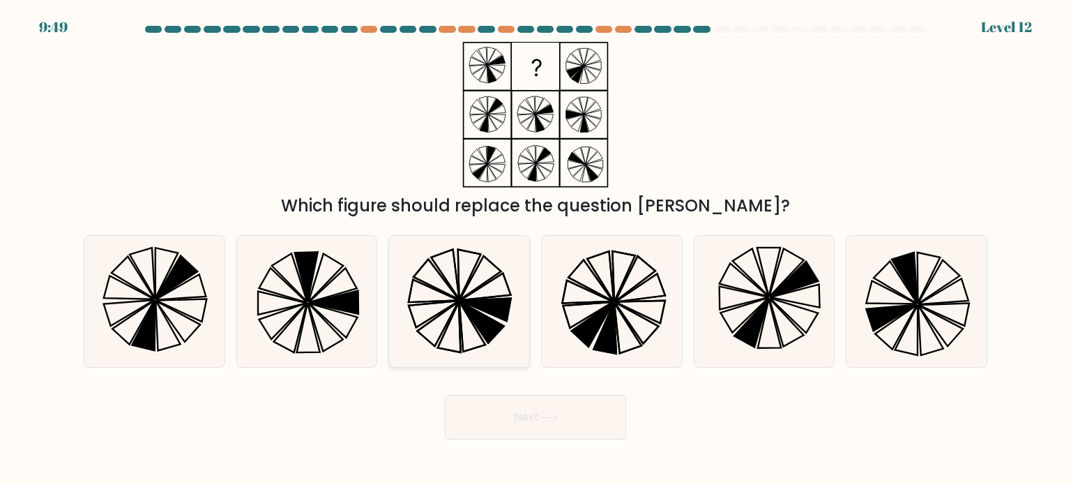
click at [432, 321] on icon at bounding box center [438, 323] width 41 height 45
click at [535, 250] on input "c." at bounding box center [535, 246] width 1 height 7
radio input "true"
click at [512, 427] on button "Next" at bounding box center [535, 417] width 181 height 45
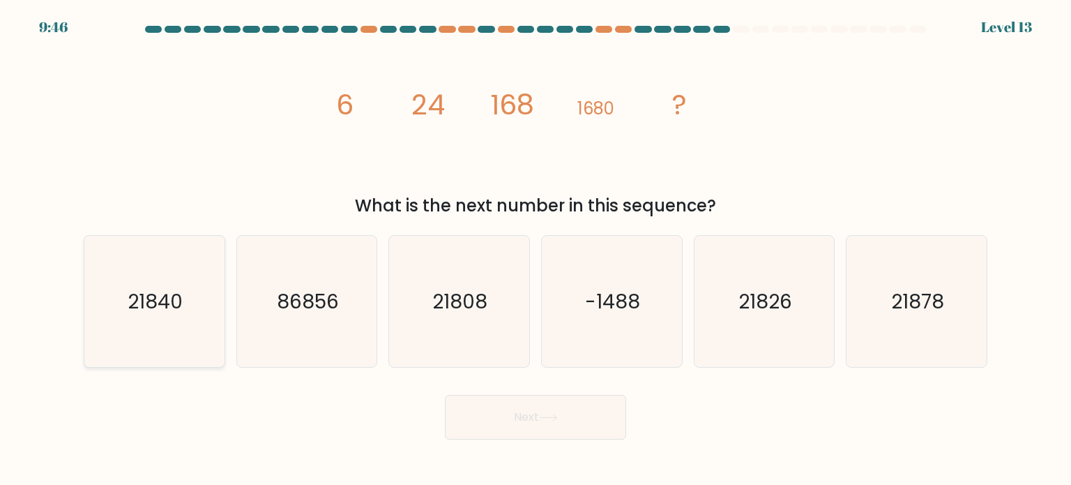
click at [176, 316] on icon "21840" at bounding box center [154, 301] width 131 height 131
click at [535, 250] on input "a. 21840" at bounding box center [535, 246] width 1 height 7
radio input "true"
click at [570, 429] on button "Next" at bounding box center [535, 417] width 181 height 45
click at [508, 418] on button "Next" at bounding box center [535, 417] width 181 height 45
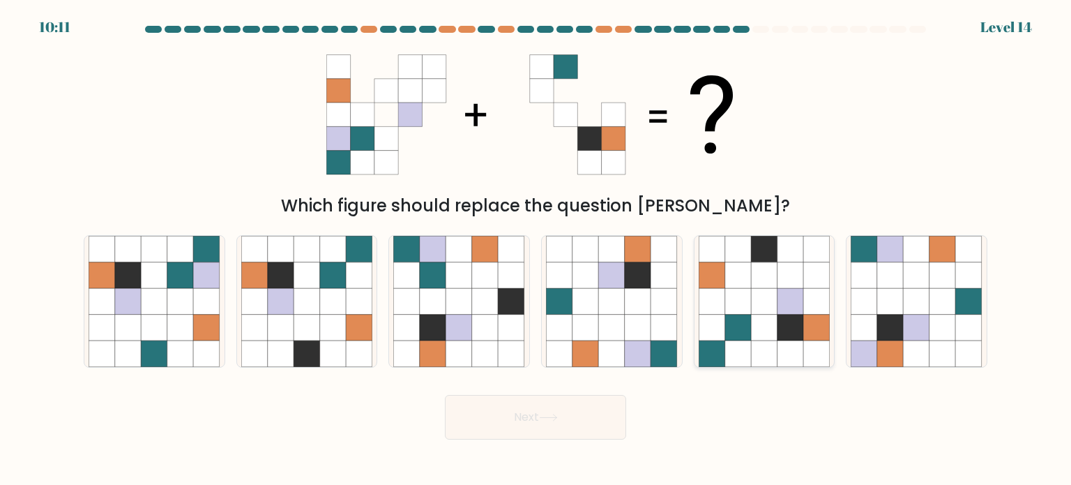
click at [749, 326] on icon at bounding box center [738, 327] width 26 height 26
click at [536, 250] on input "e." at bounding box center [535, 246] width 1 height 7
radio input "true"
click at [563, 413] on button "Next" at bounding box center [535, 417] width 181 height 45
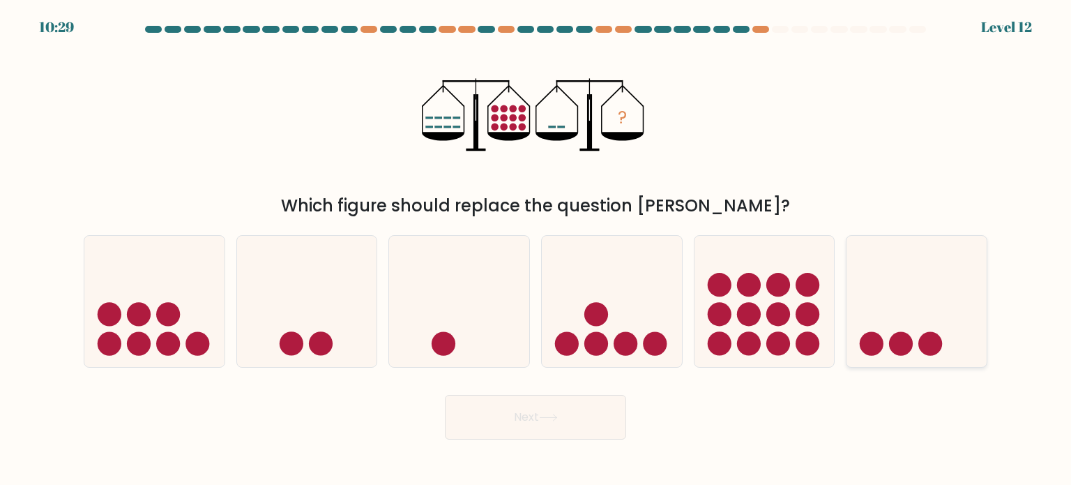
click at [906, 280] on icon at bounding box center [916, 301] width 140 height 116
click at [536, 250] on input "f." at bounding box center [535, 246] width 1 height 7
radio input "true"
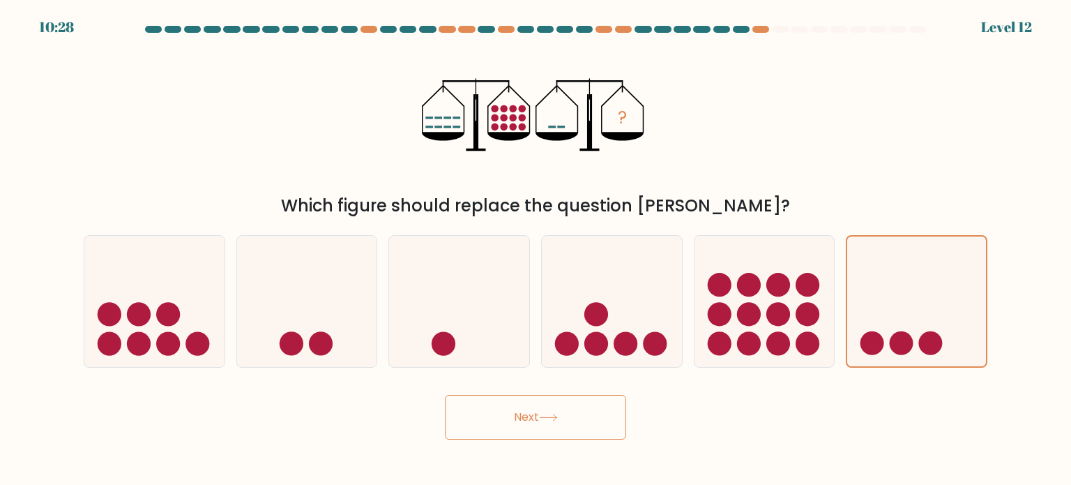
click at [575, 434] on button "Next" at bounding box center [535, 417] width 181 height 45
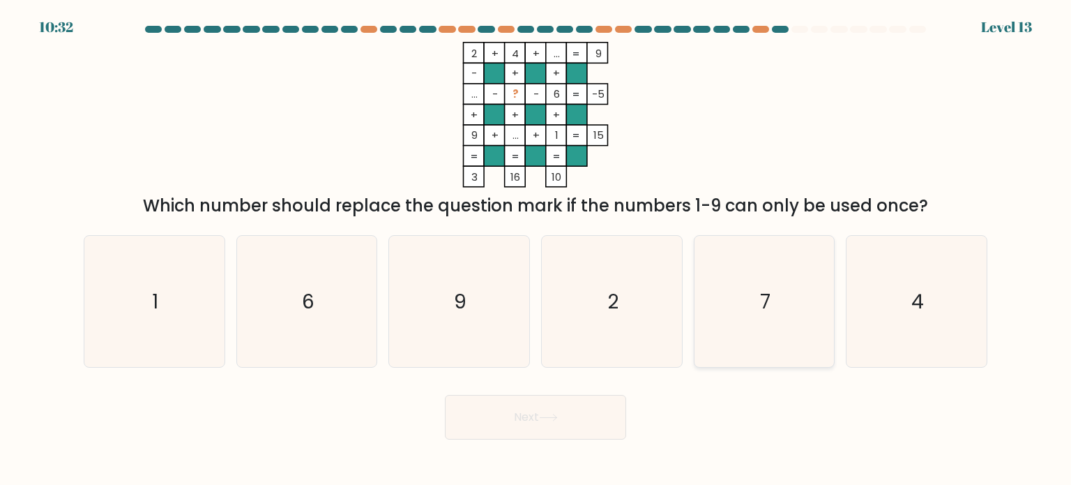
click at [715, 253] on icon "7" at bounding box center [764, 301] width 131 height 131
click at [536, 250] on input "e. 7" at bounding box center [535, 246] width 1 height 7
radio input "true"
click at [552, 411] on button "Next" at bounding box center [535, 417] width 181 height 45
click at [335, 334] on icon "6" at bounding box center [306, 301] width 131 height 131
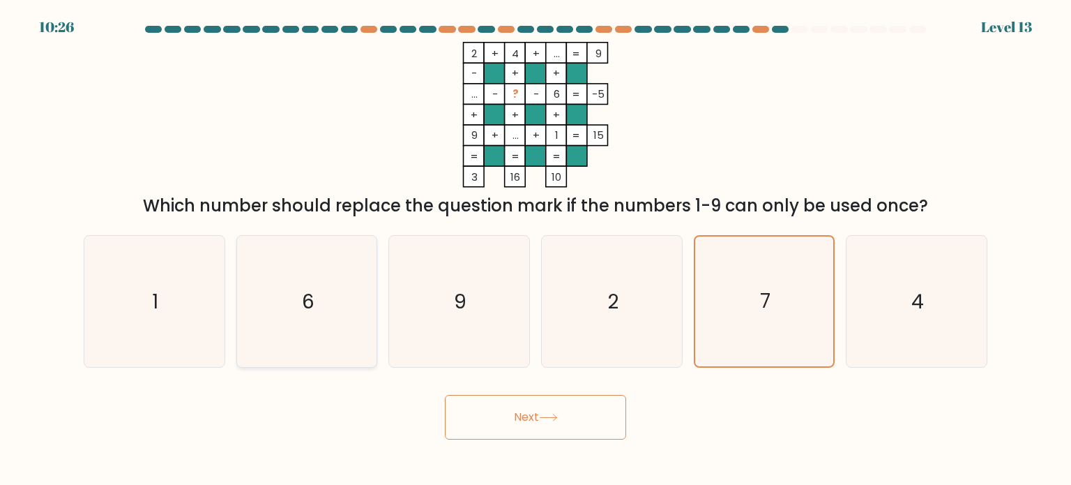
click at [535, 250] on input "b. 6" at bounding box center [535, 246] width 1 height 7
radio input "true"
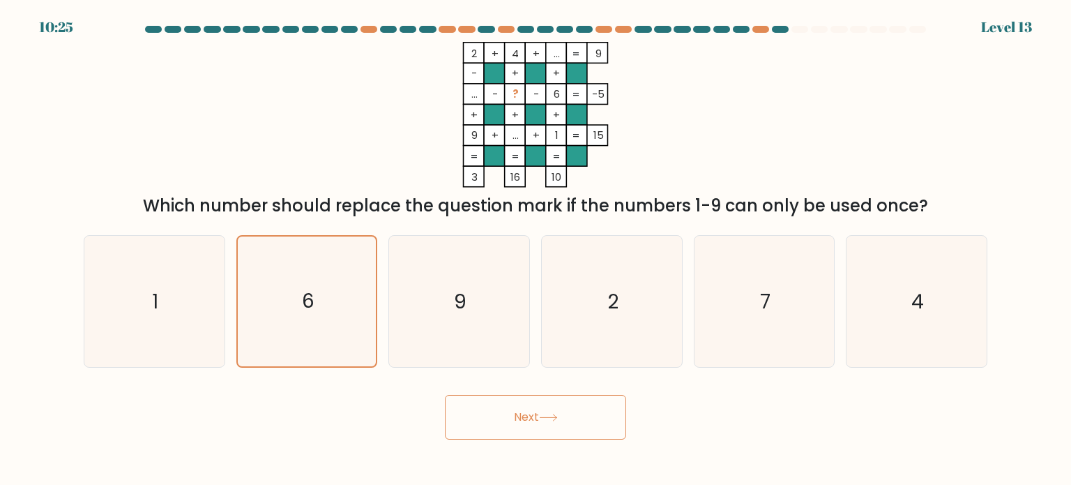
click at [460, 413] on button "Next" at bounding box center [535, 417] width 181 height 45
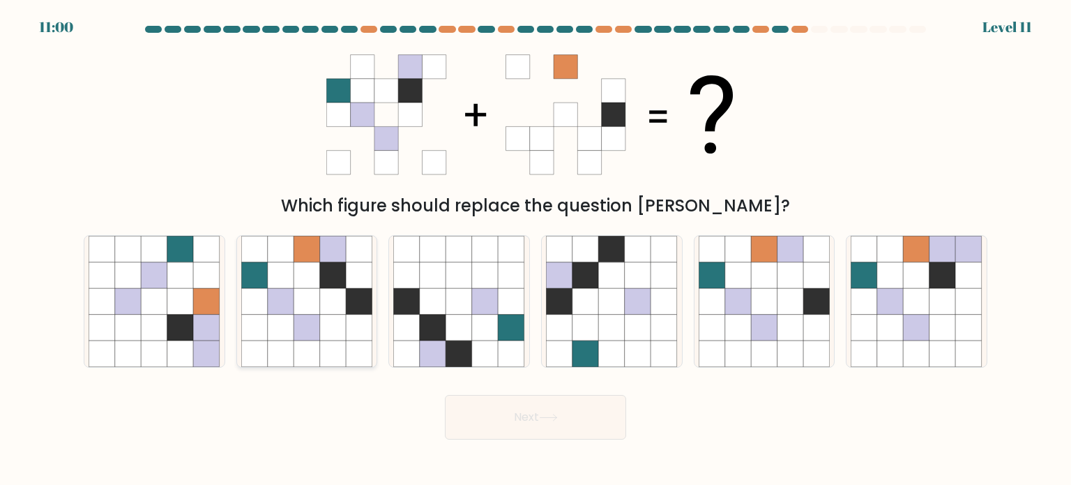
click at [353, 324] on icon at bounding box center [359, 327] width 26 height 26
click at [535, 250] on input "b." at bounding box center [535, 246] width 1 height 7
radio input "true"
click at [469, 406] on button "Next" at bounding box center [535, 417] width 181 height 45
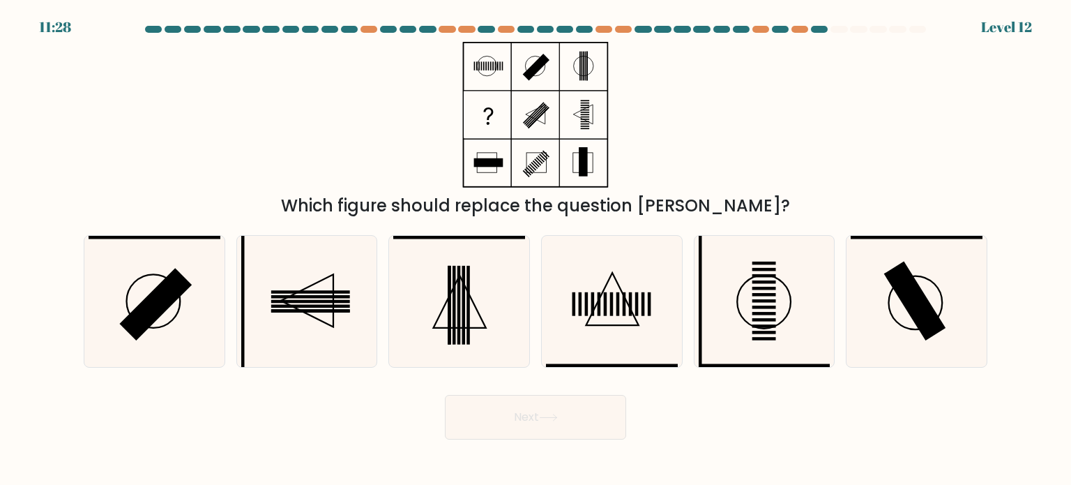
click at [383, 302] on div "c." at bounding box center [459, 301] width 153 height 132
click at [346, 297] on rect at bounding box center [310, 296] width 79 height 3
click at [535, 250] on input "b." at bounding box center [535, 246] width 1 height 7
radio input "true"
click at [595, 426] on button "Next" at bounding box center [535, 417] width 181 height 45
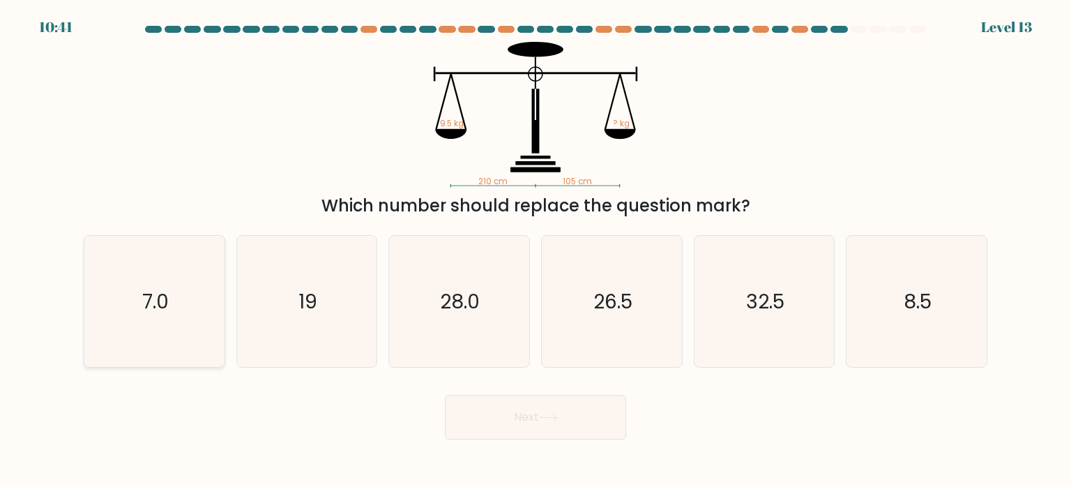
click at [148, 273] on icon "7.0" at bounding box center [154, 301] width 131 height 131
click at [535, 250] on input "a. 7.0" at bounding box center [535, 246] width 1 height 7
radio input "true"
click at [508, 434] on button "Next" at bounding box center [535, 417] width 181 height 45
click at [545, 426] on button "Next" at bounding box center [535, 417] width 181 height 45
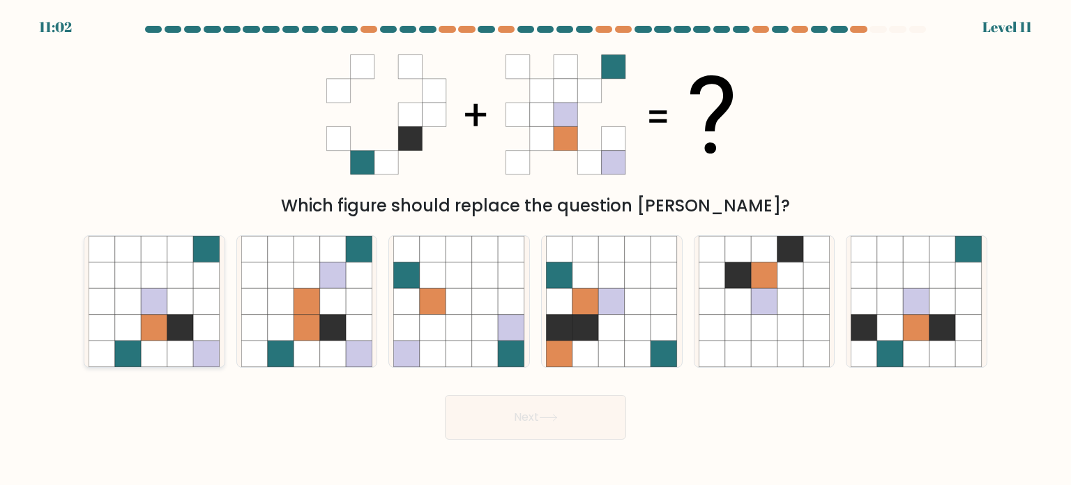
click at [191, 317] on icon at bounding box center [180, 327] width 26 height 26
click at [535, 250] on input "a." at bounding box center [535, 246] width 1 height 7
radio input "true"
click at [496, 404] on button "Next" at bounding box center [535, 417] width 181 height 45
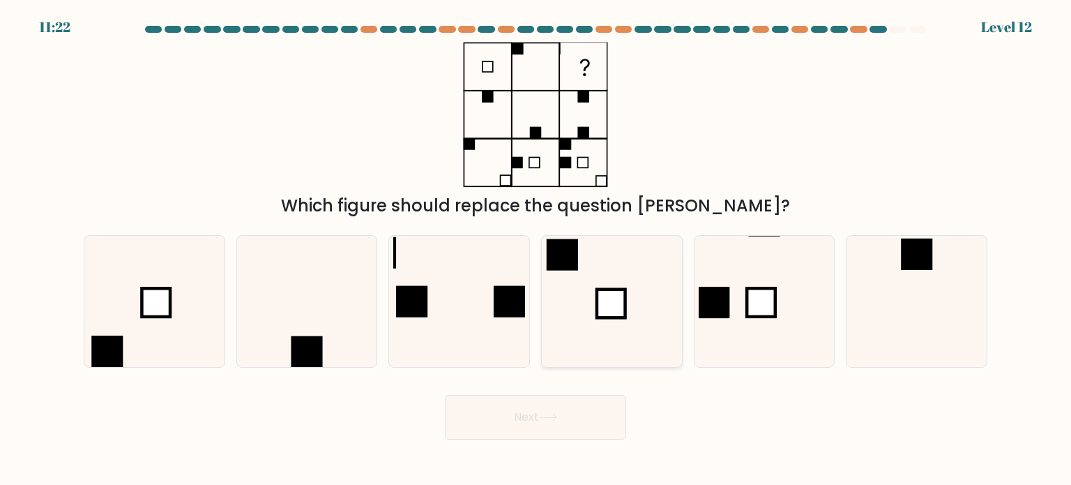
click at [600, 283] on icon at bounding box center [611, 301] width 131 height 131
click at [536, 250] on input "d." at bounding box center [535, 246] width 1 height 7
radio input "true"
click at [520, 435] on button "Next" at bounding box center [535, 417] width 181 height 45
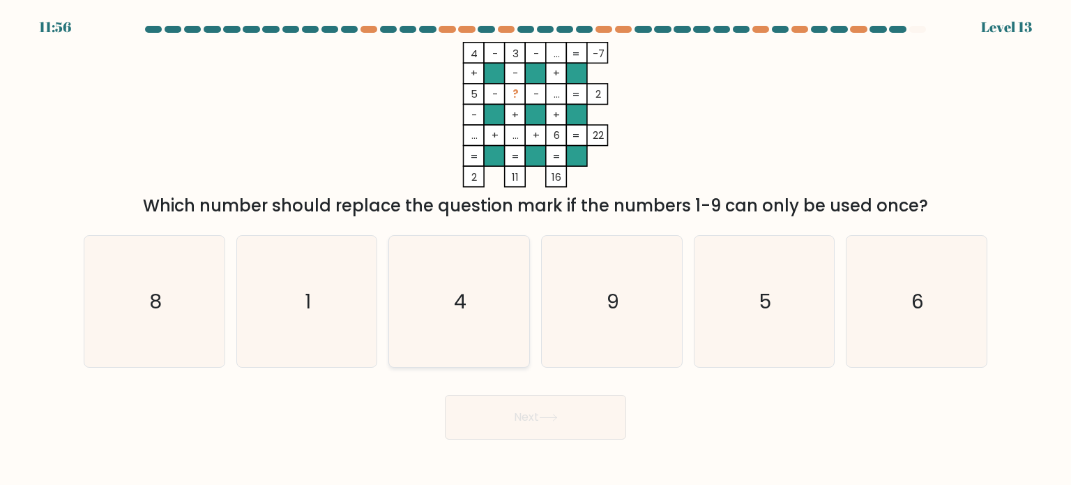
click at [490, 261] on icon "4" at bounding box center [458, 301] width 131 height 131
click at [535, 250] on input "c. 4" at bounding box center [535, 246] width 1 height 7
radio input "true"
click at [541, 425] on button "Next" at bounding box center [535, 417] width 181 height 45
